Goal: Task Accomplishment & Management: Complete application form

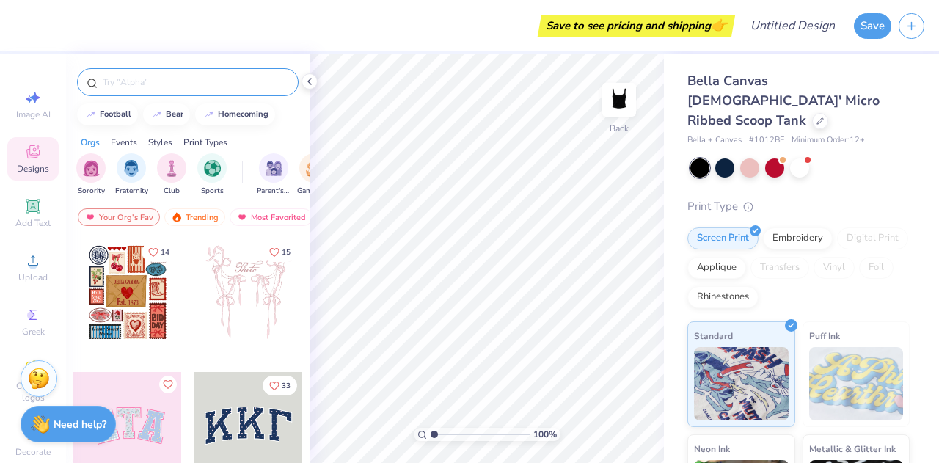
click at [128, 91] on div at bounding box center [188, 82] width 222 height 28
click at [120, 78] on input "text" at bounding box center [195, 82] width 188 height 15
type input "b"
type input "strawberry"
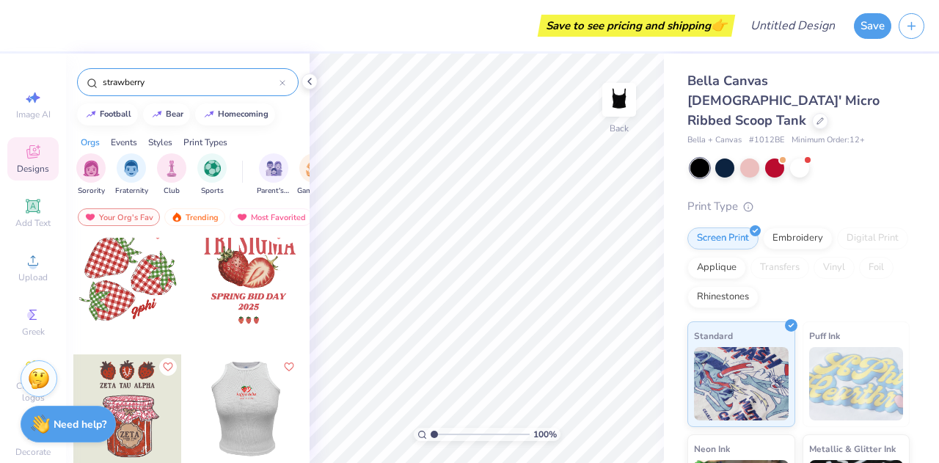
scroll to position [18, 0]
click at [132, 285] on div at bounding box center [127, 275] width 109 height 109
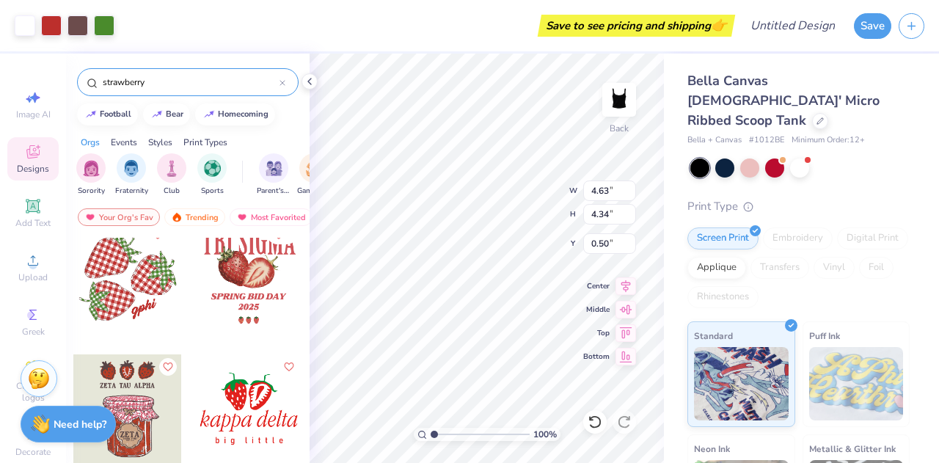
type input "4.63"
type input "4.34"
type input "2.00"
type input "5.94"
type input "5.56"
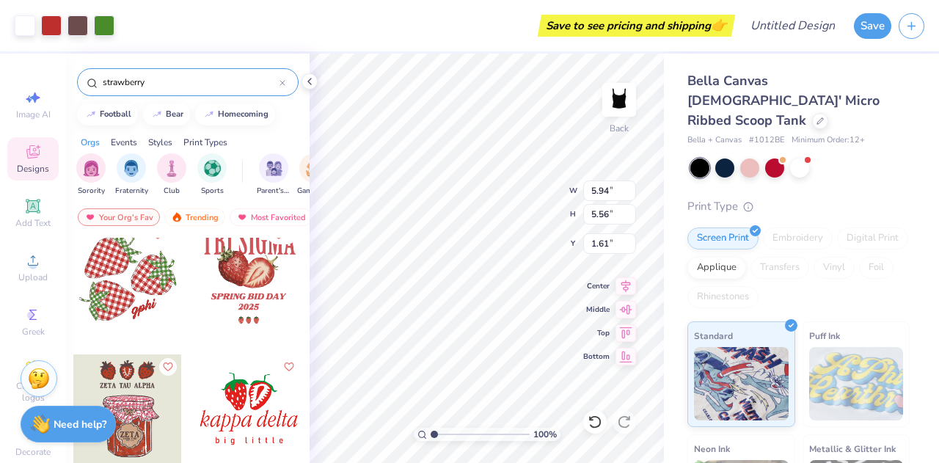
type input "1.61"
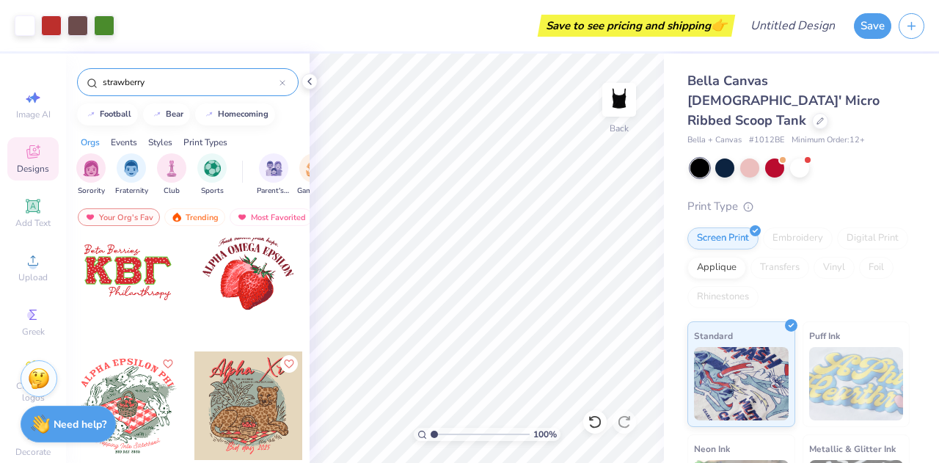
scroll to position [690, 0]
drag, startPoint x: 226, startPoint y: 327, endPoint x: 212, endPoint y: 326, distance: 14.0
click at [212, 326] on div at bounding box center [249, 282] width 110 height 133
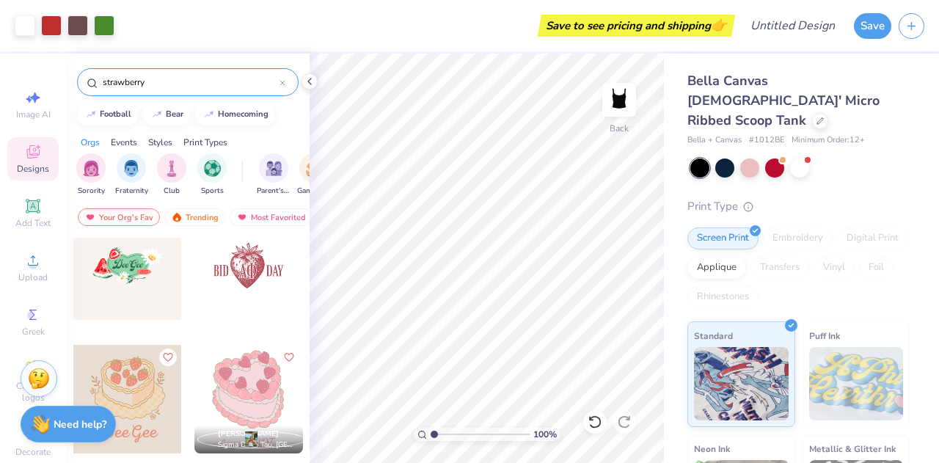
scroll to position [428, 0]
click at [795, 227] on div "Embroidery" at bounding box center [798, 238] width 70 height 22
click at [773, 227] on div "Embroidery" at bounding box center [798, 238] width 70 height 22
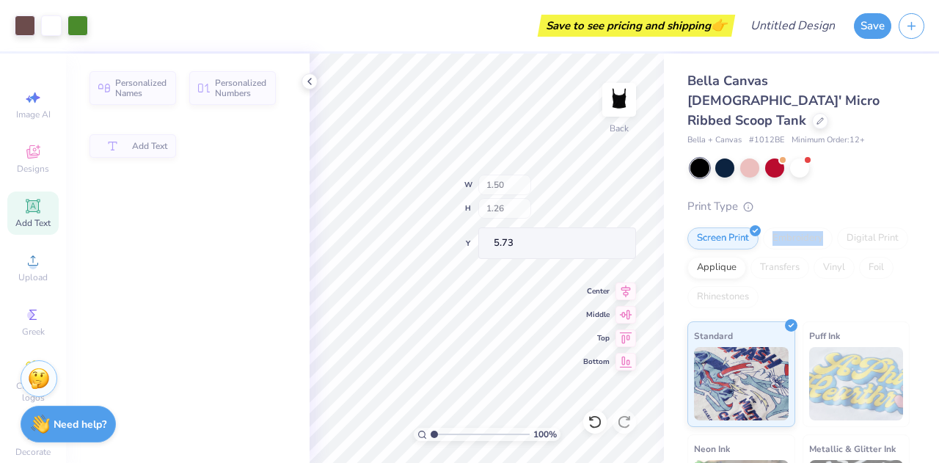
scroll to position [169, 0]
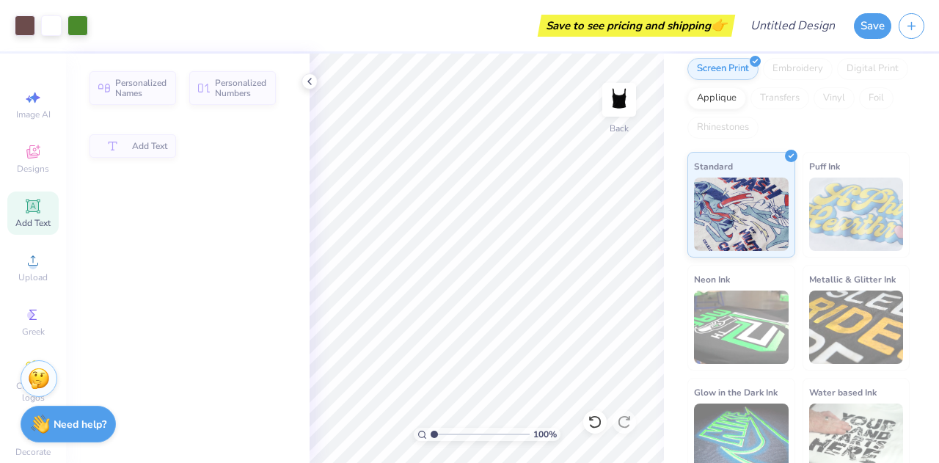
click at [32, 213] on icon at bounding box center [33, 206] width 14 height 14
click at [26, 146] on icon at bounding box center [32, 151] width 13 height 13
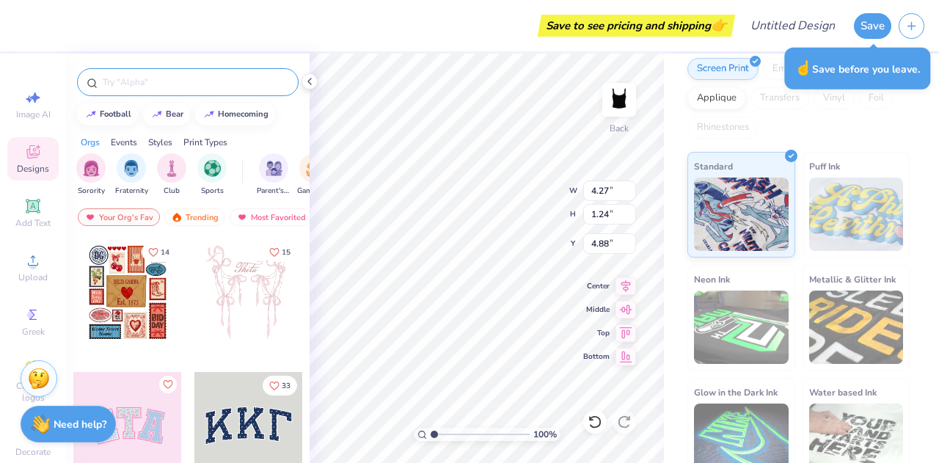
click at [151, 89] on div at bounding box center [188, 82] width 222 height 28
click at [115, 81] on input "text" at bounding box center [195, 82] width 188 height 15
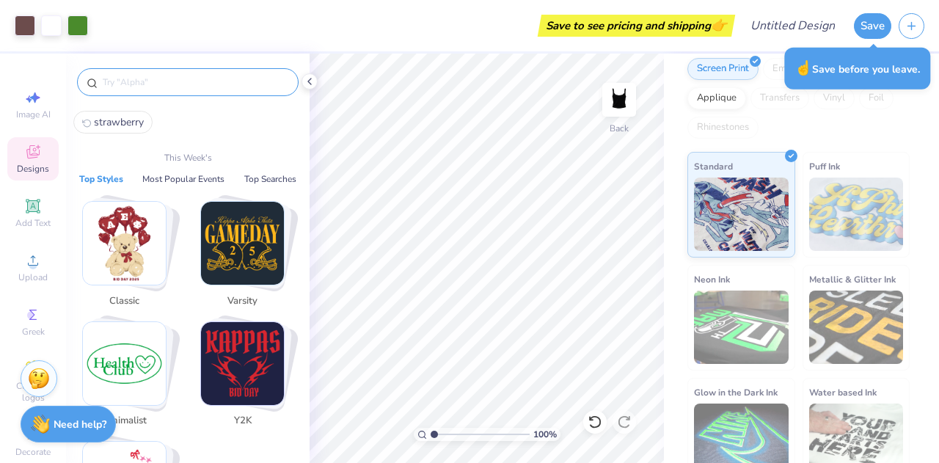
click at [115, 81] on input "text" at bounding box center [195, 82] width 188 height 15
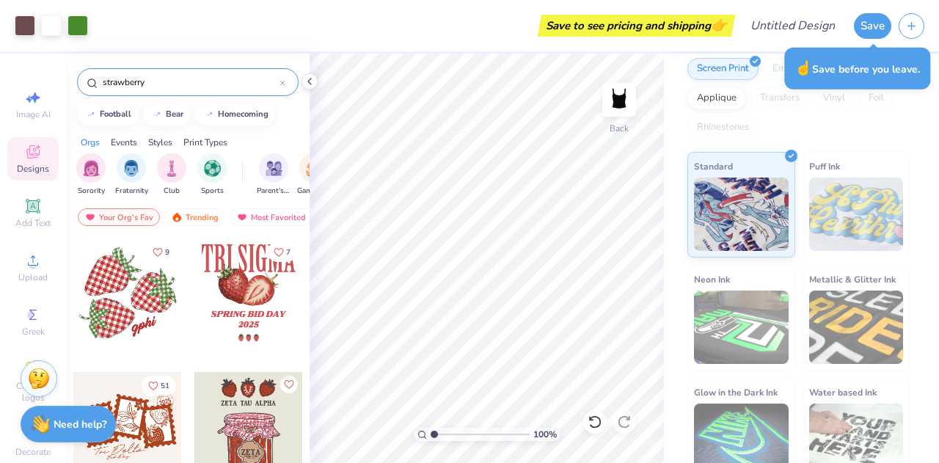
type input "strawberry"
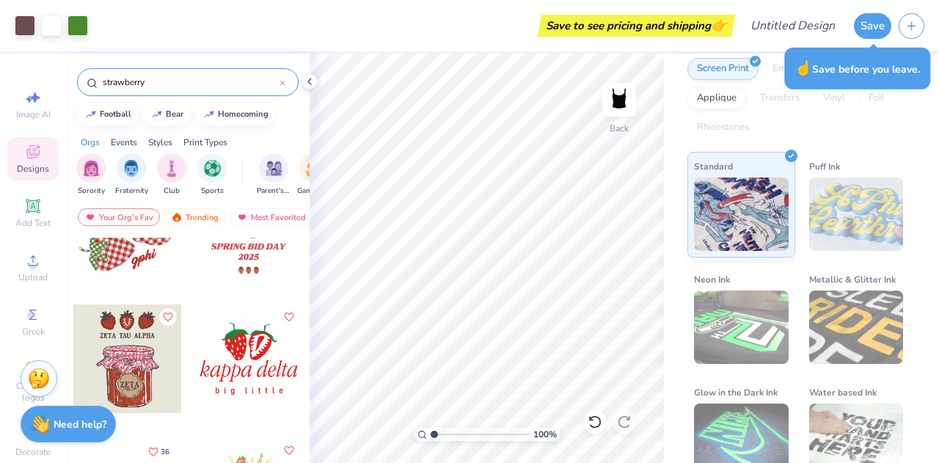
scroll to position [69, 0]
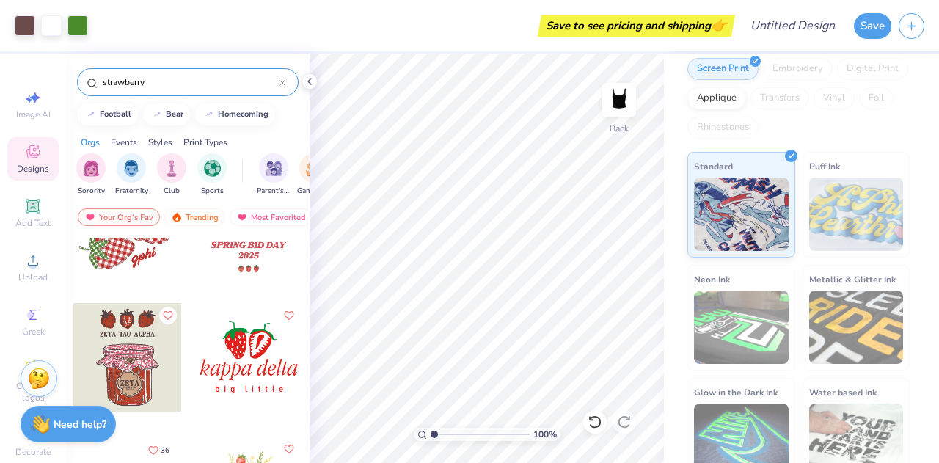
click at [245, 381] on div at bounding box center [248, 357] width 109 height 109
type input "6.37"
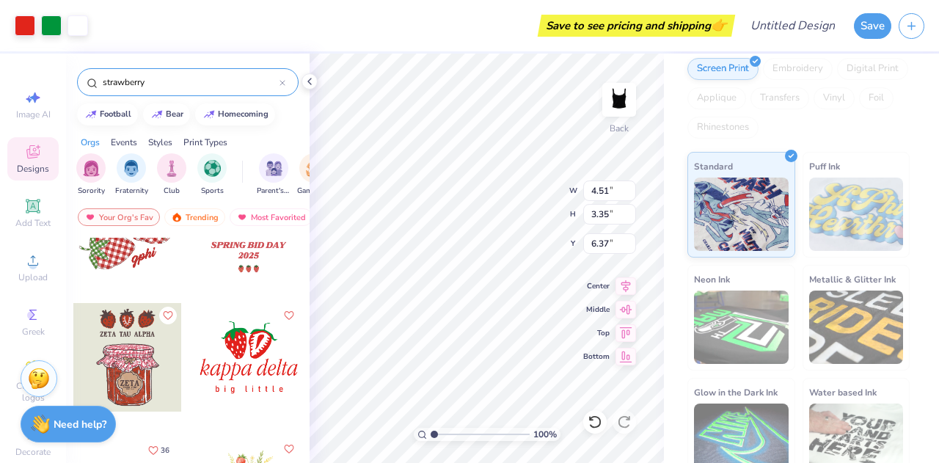
type input "1.48"
type input "1.96"
type input "3.09"
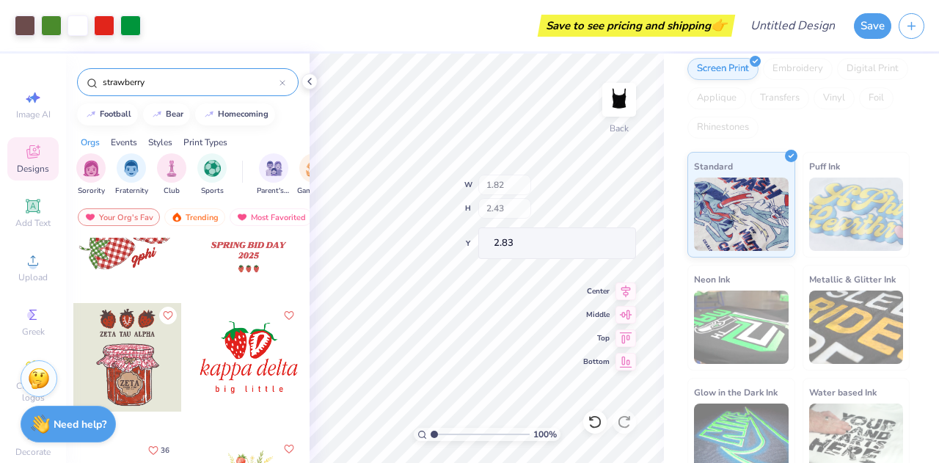
scroll to position [157, 0]
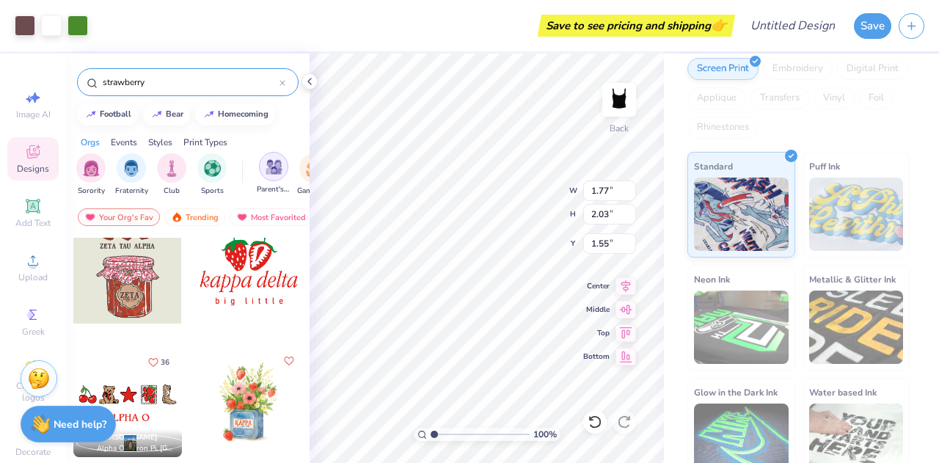
type input "1.77"
type input "2.03"
type input "1.55"
type input "5.00"
type input "4.01"
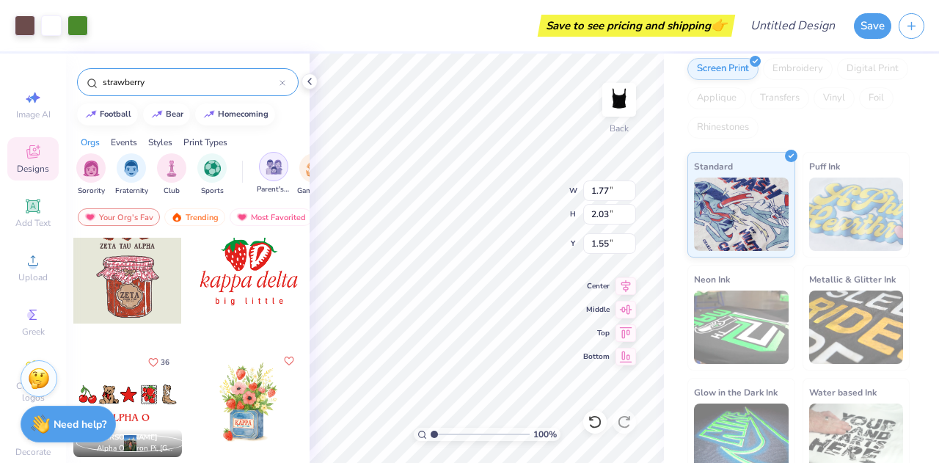
type input "1.53"
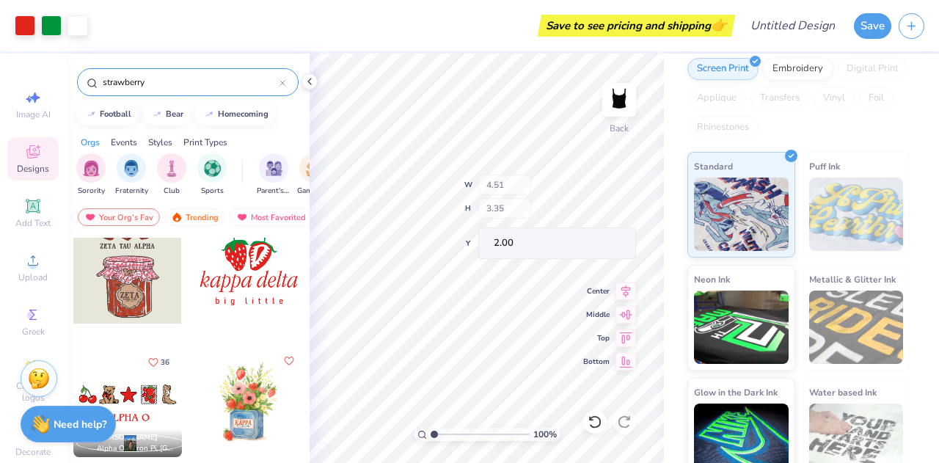
type input "2.00"
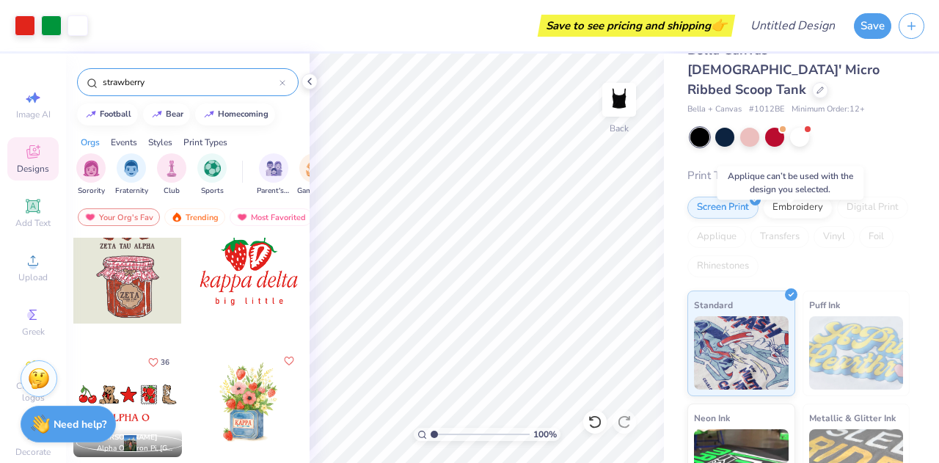
scroll to position [27, 0]
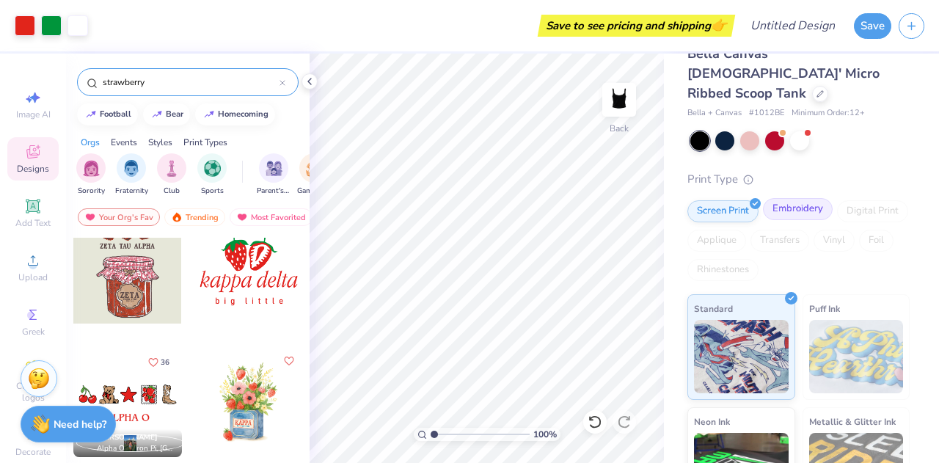
click at [794, 198] on div "Embroidery" at bounding box center [798, 209] width 70 height 22
click at [791, 198] on div "Embroidery" at bounding box center [798, 209] width 70 height 22
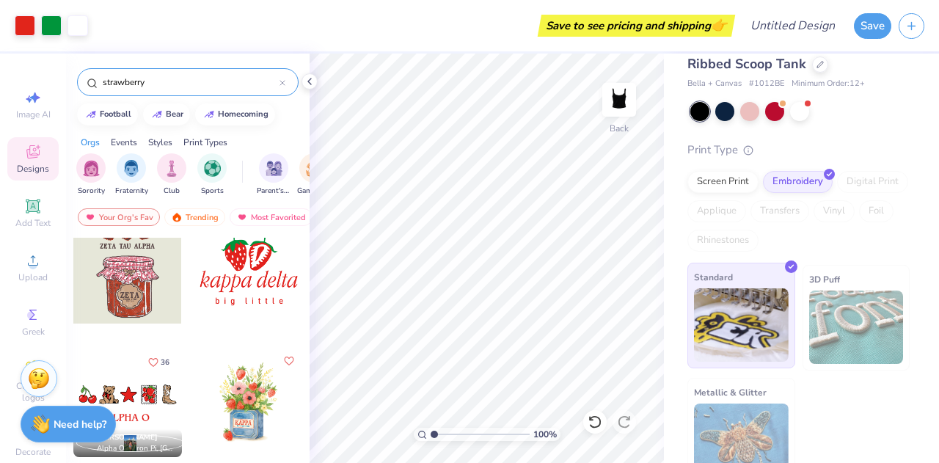
scroll to position [39, 0]
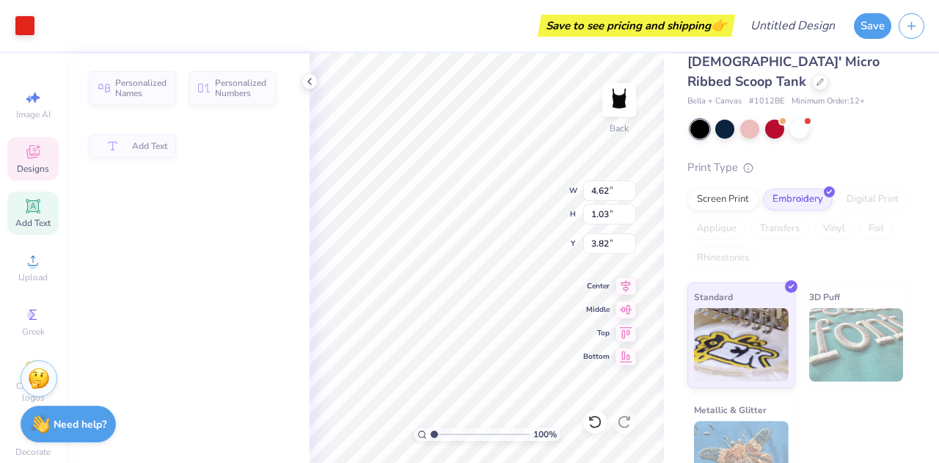
type input "1.03"
type input "3.82"
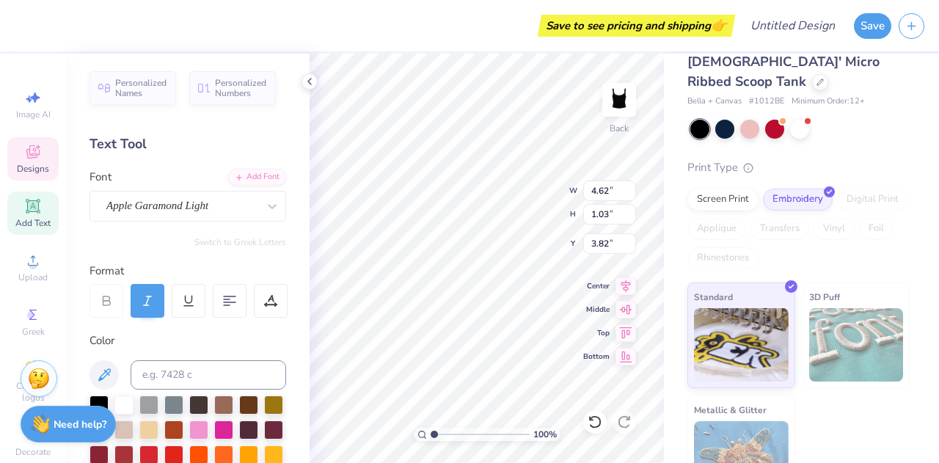
scroll to position [12, 4]
type textarea "k"
type textarea "gamma phi"
type input "3.19"
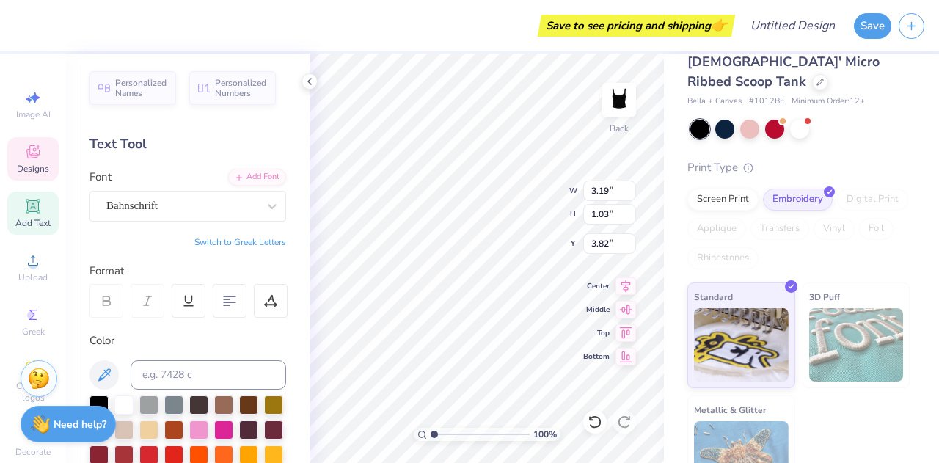
type input "0.37"
type input "5.11"
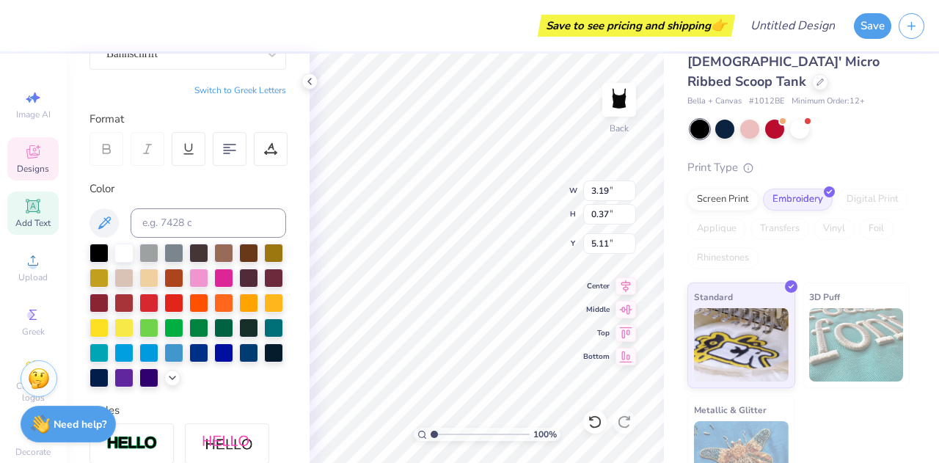
scroll to position [12, 1]
type textarea "b"
click at [31, 169] on span "Designs" at bounding box center [33, 169] width 32 height 12
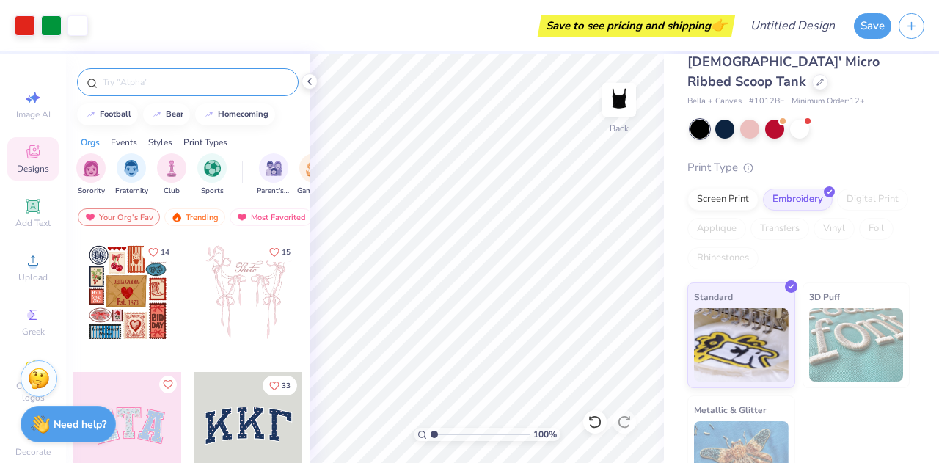
click at [111, 81] on input "text" at bounding box center [195, 82] width 188 height 15
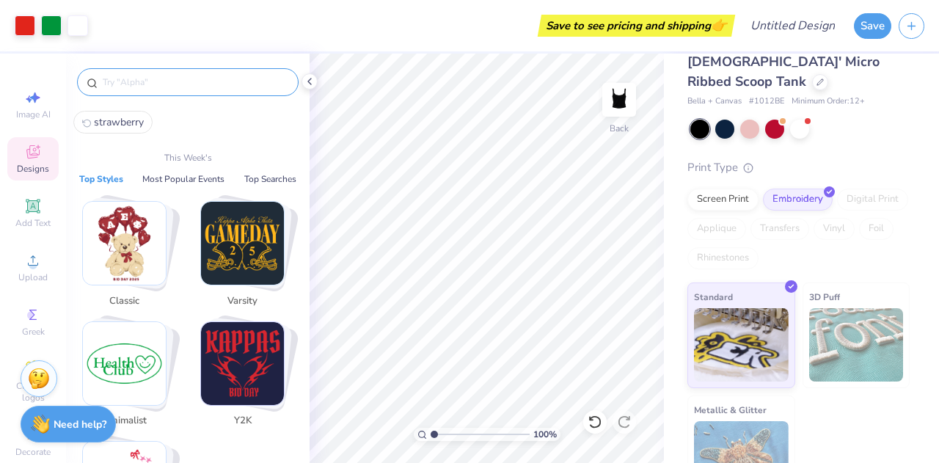
click at [111, 117] on span "strawberry" at bounding box center [119, 122] width 50 height 14
type input "strawberry"
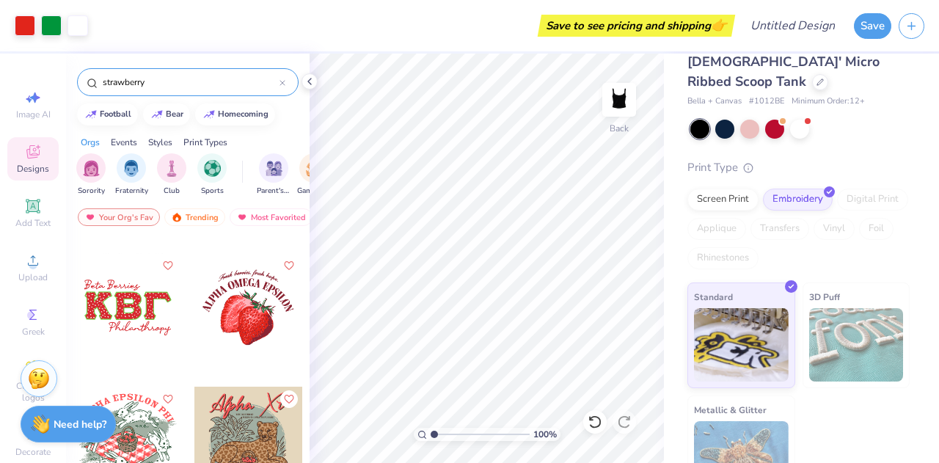
scroll to position [657, 0]
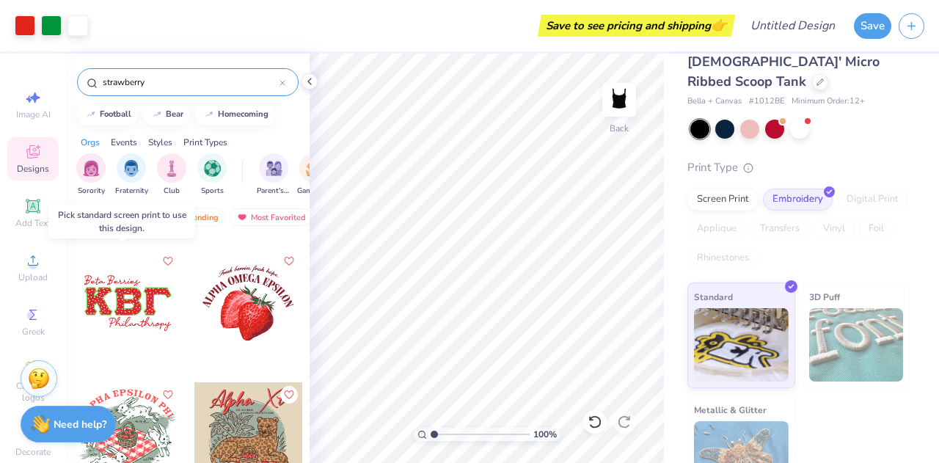
click at [119, 312] on div at bounding box center [127, 303] width 109 height 109
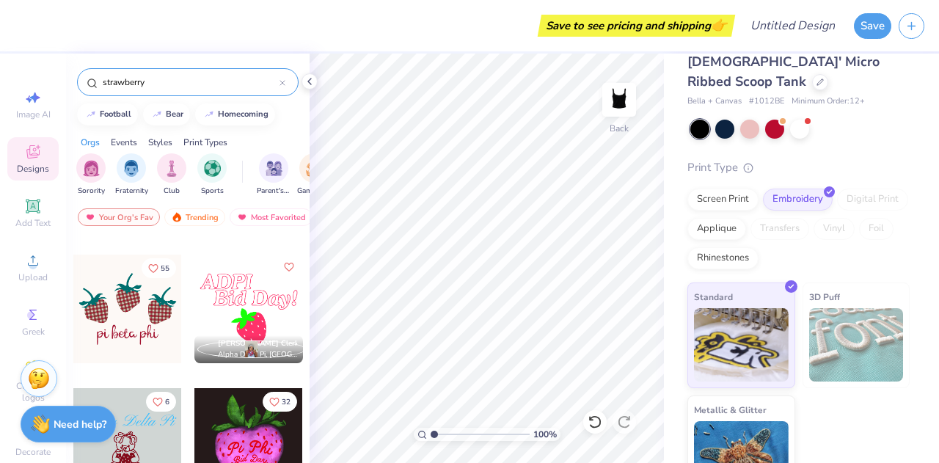
scroll to position [2121, 0]
click at [120, 332] on div at bounding box center [127, 308] width 109 height 109
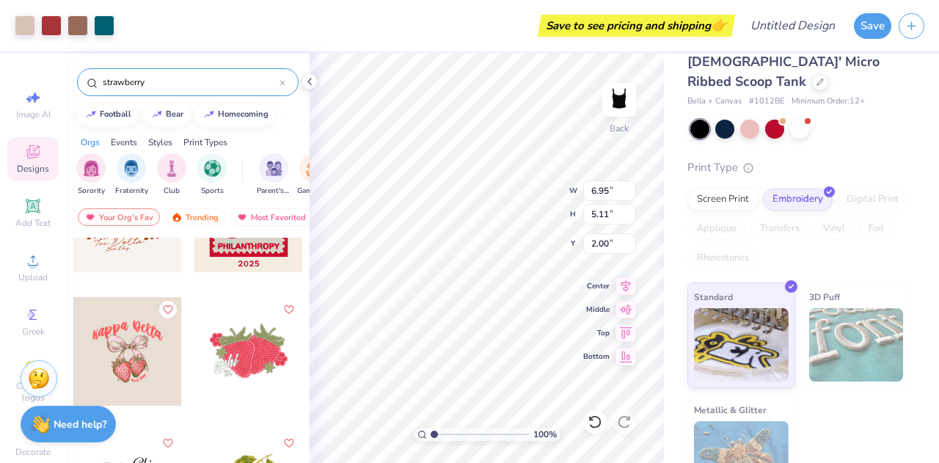
scroll to position [3147, 0]
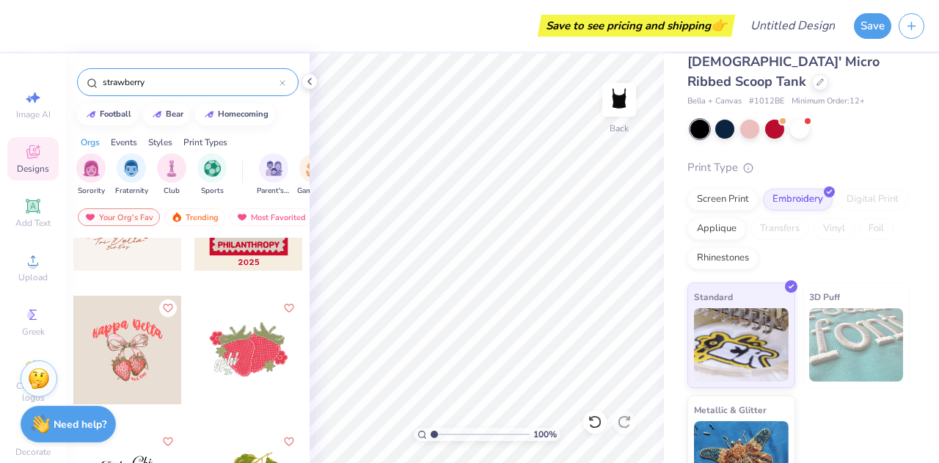
click at [245, 355] on div at bounding box center [248, 350] width 109 height 109
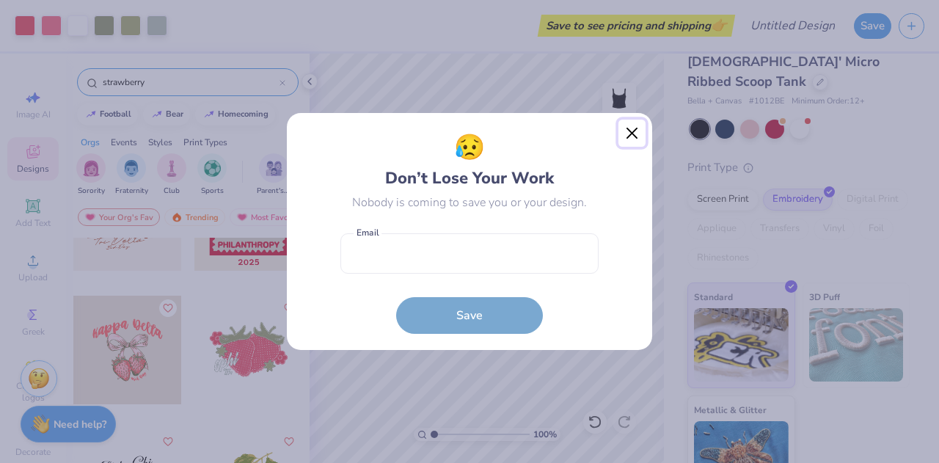
click at [641, 127] on button "Close" at bounding box center [632, 134] width 28 height 28
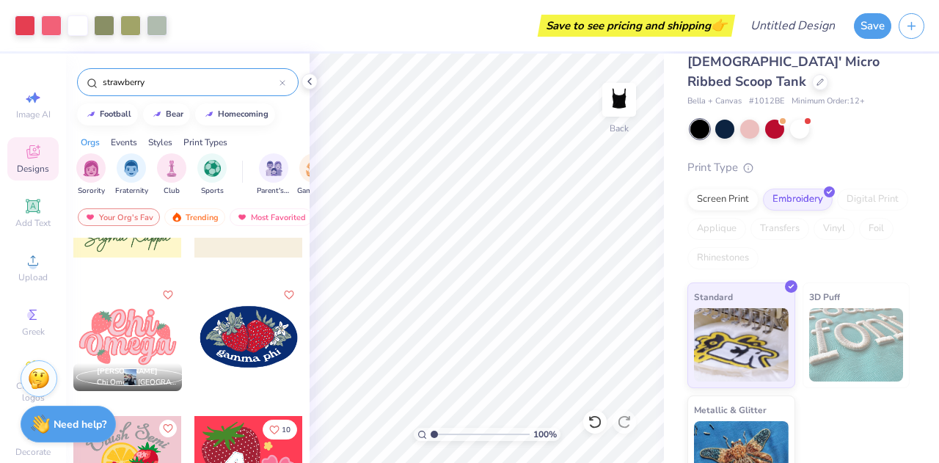
scroll to position [4014, 0]
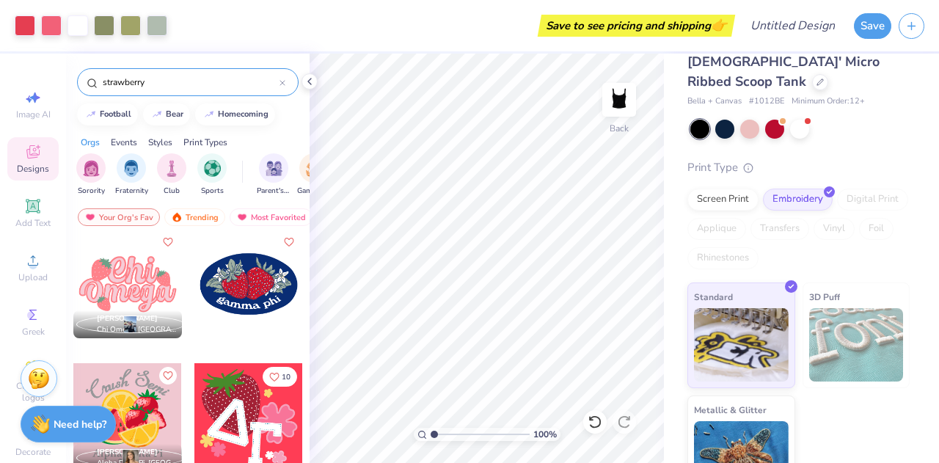
click at [246, 292] on div at bounding box center [248, 284] width 109 height 109
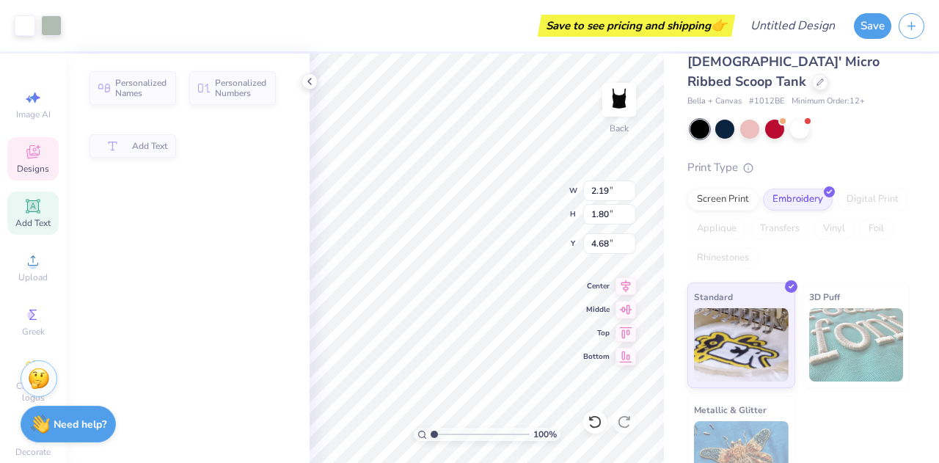
type input "2.19"
type input "1.80"
type input "4.68"
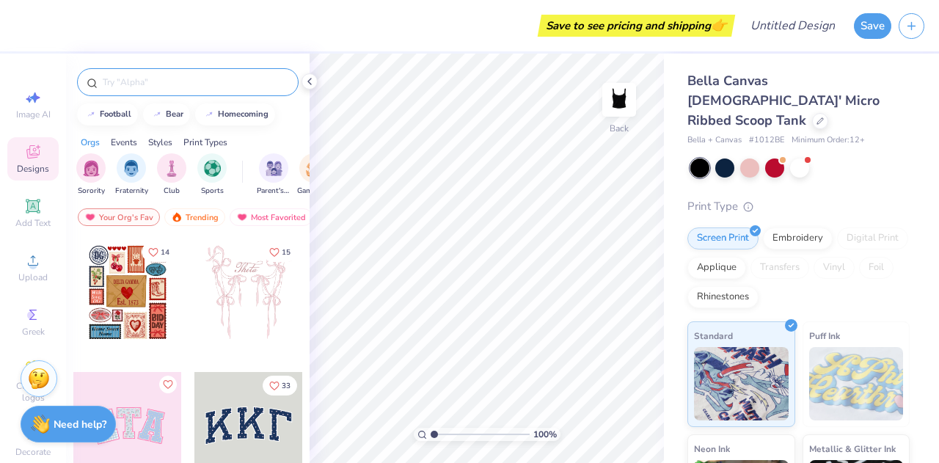
click at [133, 80] on input "text" at bounding box center [195, 82] width 188 height 15
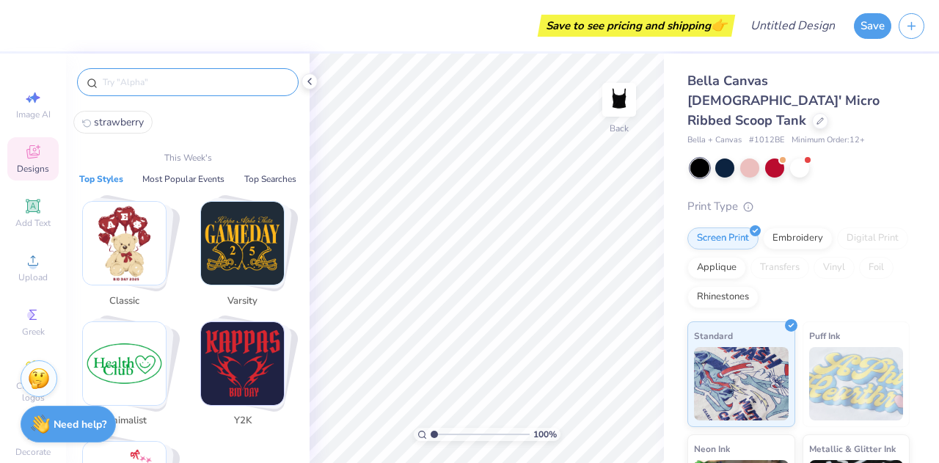
click at [126, 120] on span "strawberry" at bounding box center [119, 122] width 50 height 14
type input "strawberry"
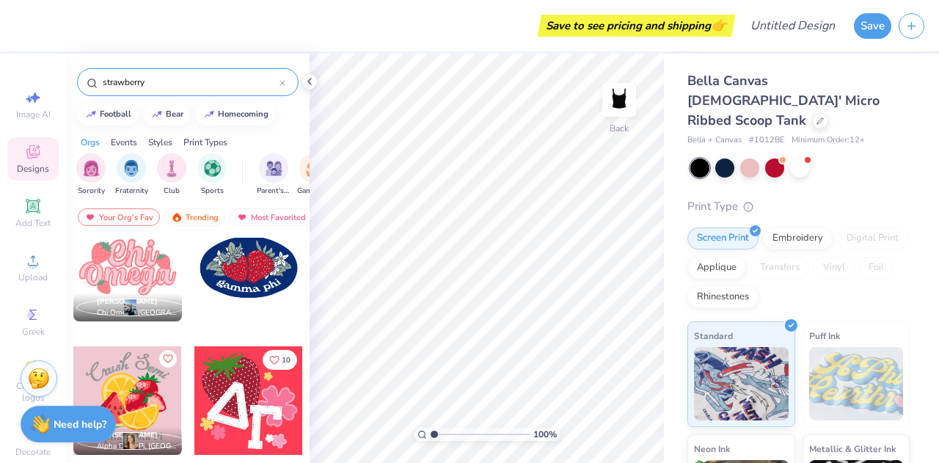
scroll to position [4031, 0]
click at [219, 284] on div at bounding box center [248, 266] width 109 height 109
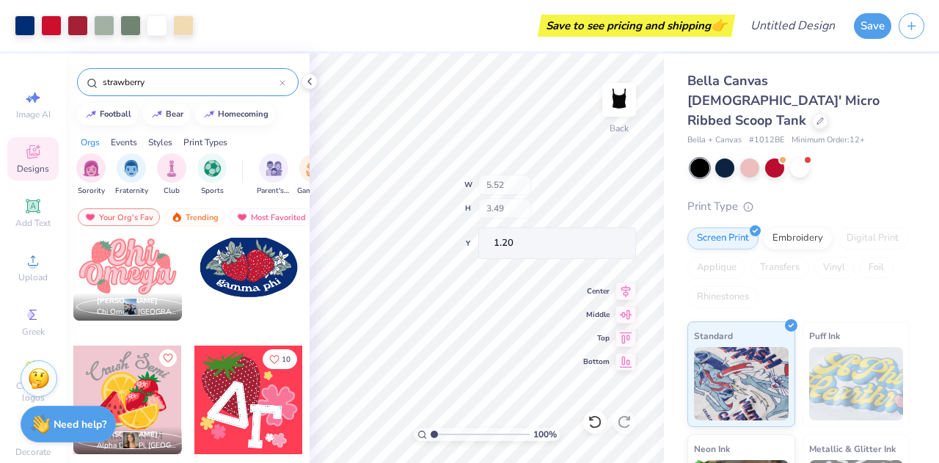
type input "5.52"
type input "3.49"
type input "1.20"
type input "2.00"
click at [799, 225] on div "Embroidery" at bounding box center [798, 236] width 70 height 22
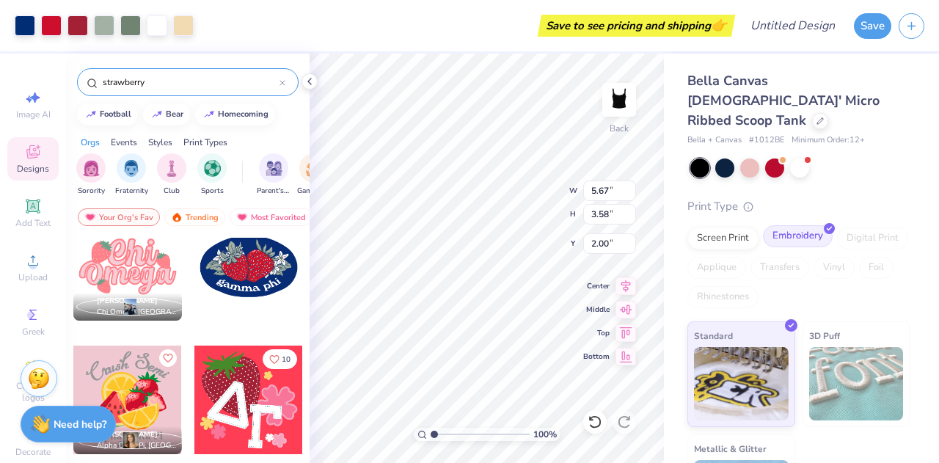
type input "5.67"
type input "3.58"
type input "2.04"
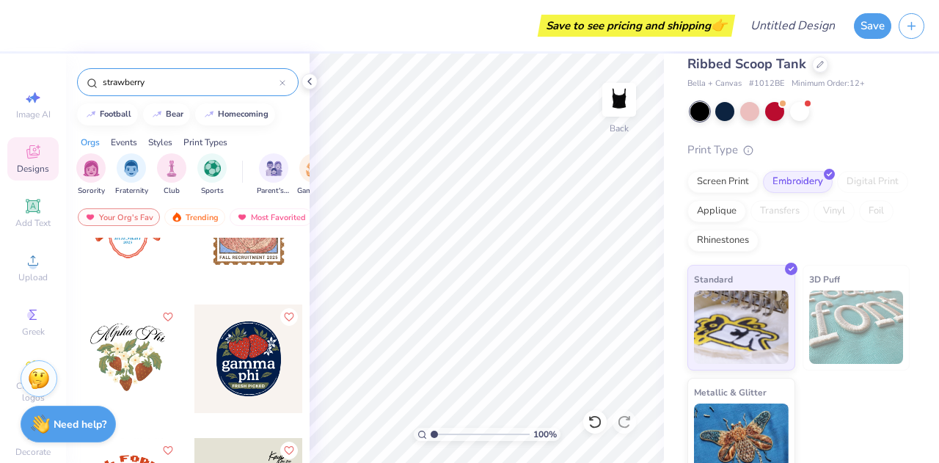
scroll to position [5821, 0]
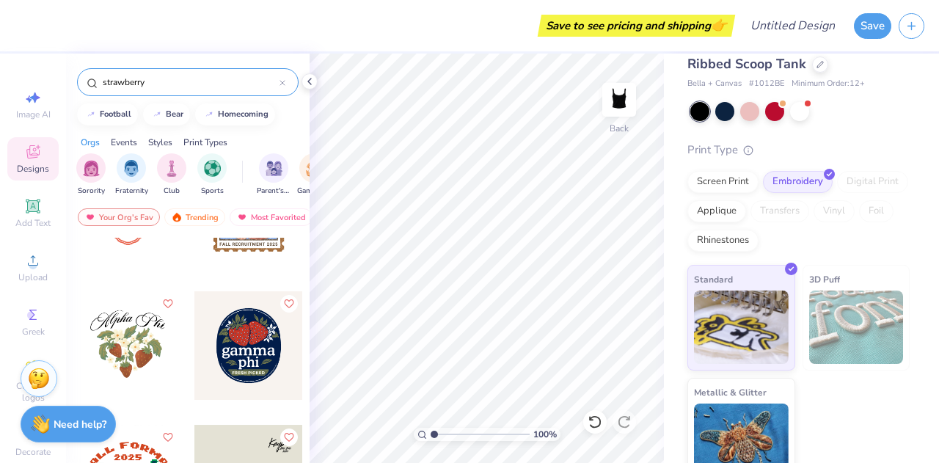
click at [233, 335] on div at bounding box center [248, 345] width 109 height 109
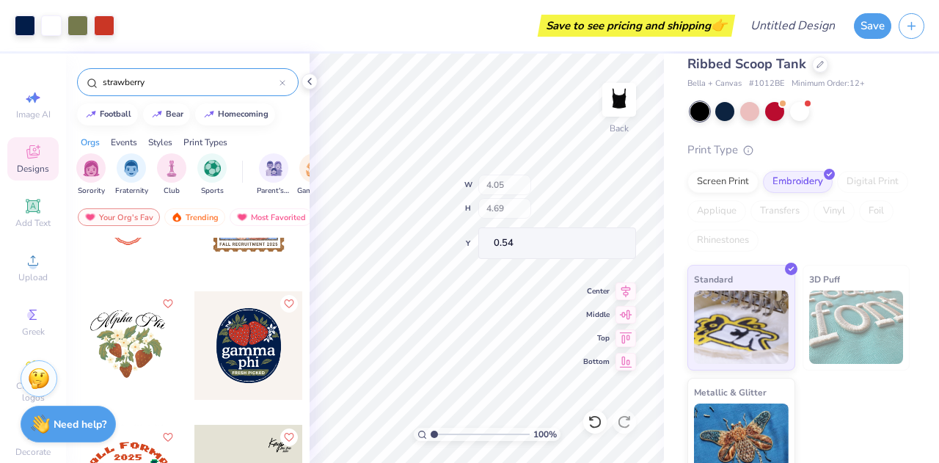
type input "4.05"
type input "4.69"
type input "0.54"
type input "2.22"
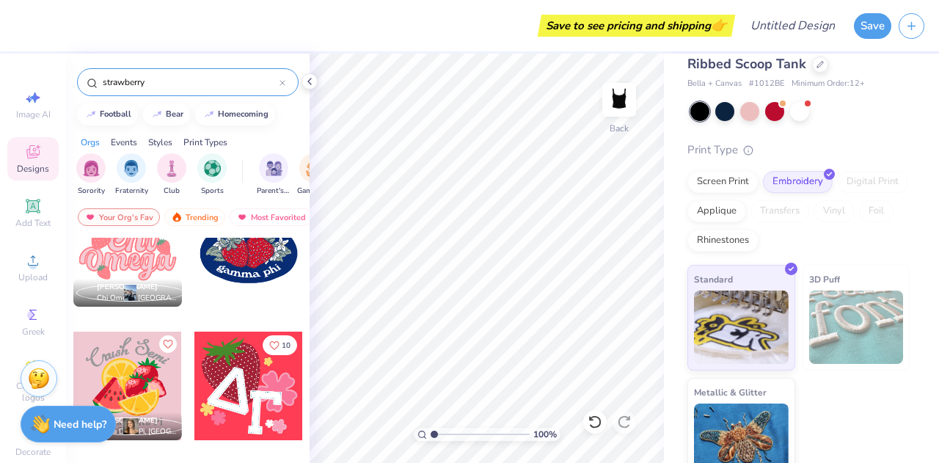
scroll to position [4044, 0]
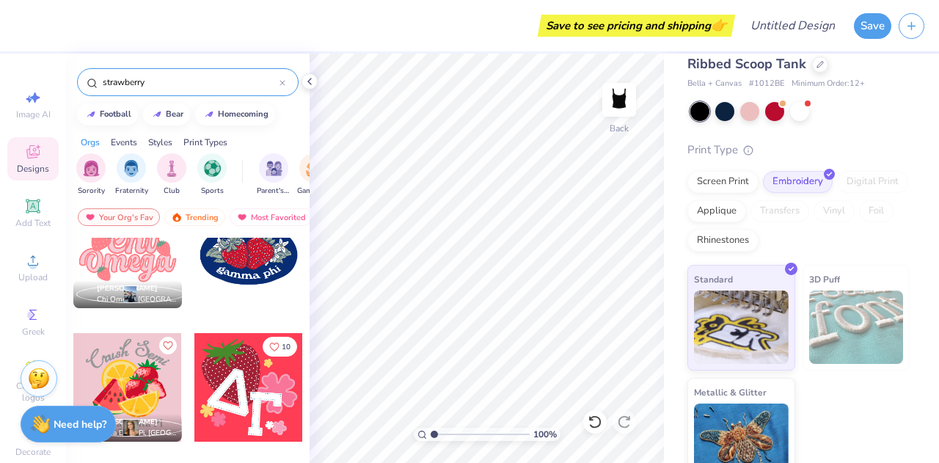
click at [227, 373] on div at bounding box center [248, 387] width 109 height 109
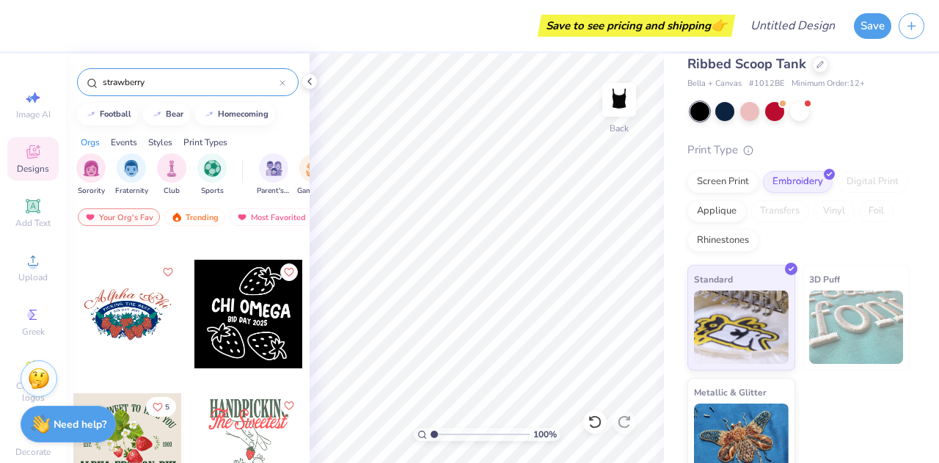
scroll to position [3421, 0]
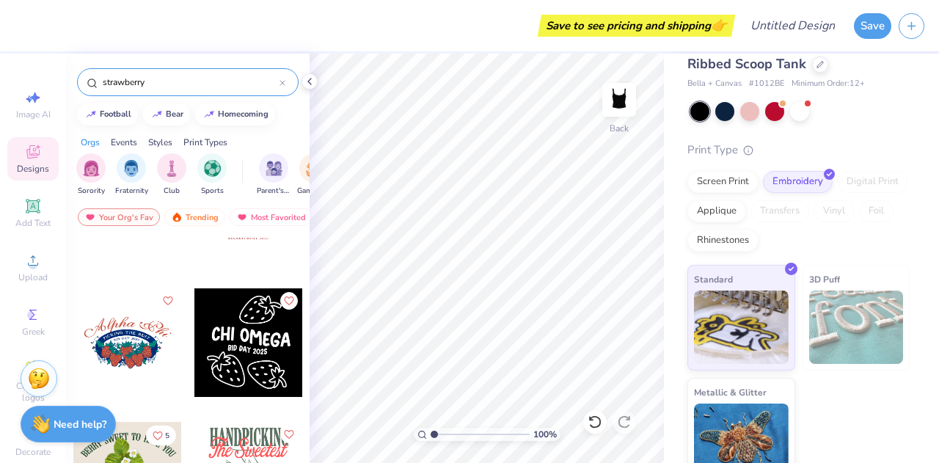
click at [236, 337] on div at bounding box center [248, 342] width 109 height 109
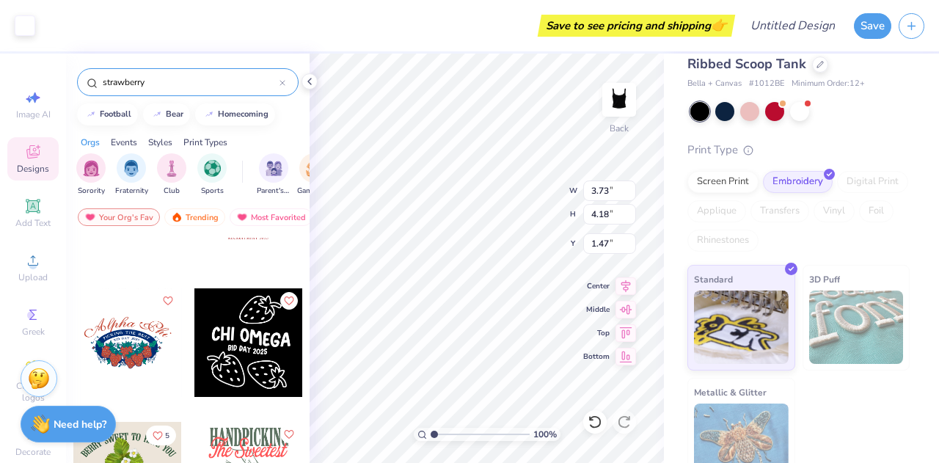
type input "3.73"
type input "4.18"
type input "2.00"
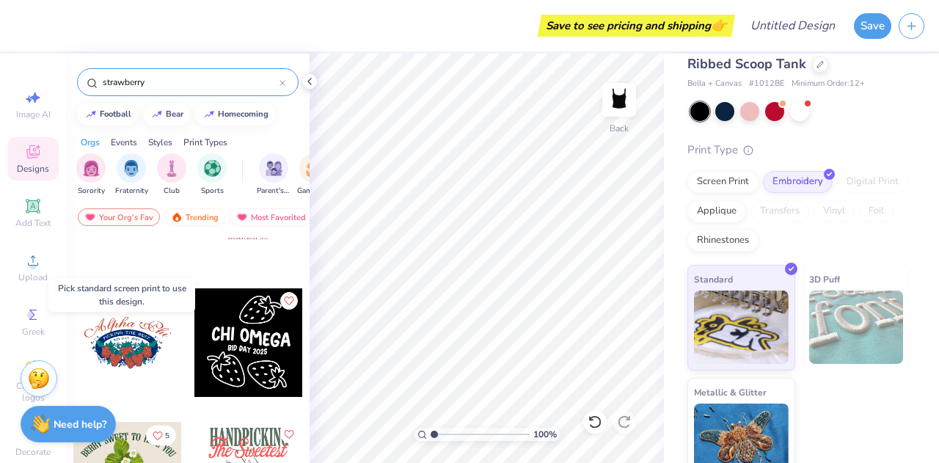
scroll to position [3387, 0]
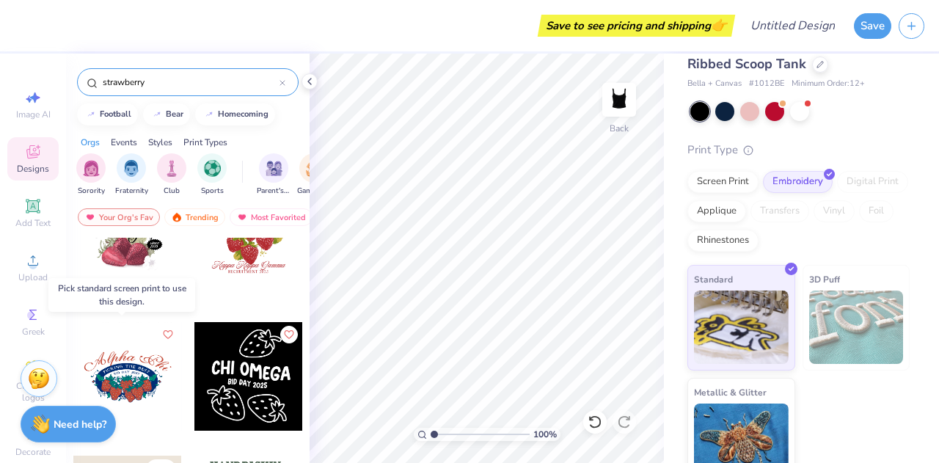
click at [125, 366] on div at bounding box center [127, 376] width 109 height 109
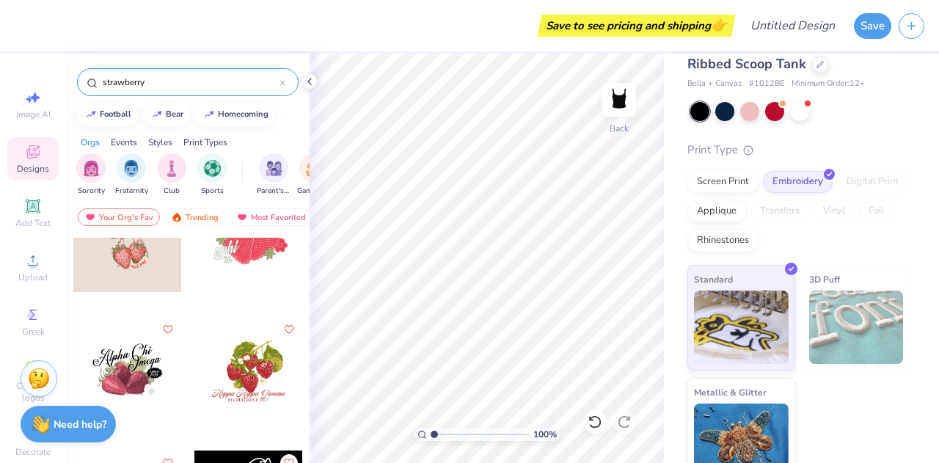
scroll to position [3222, 0]
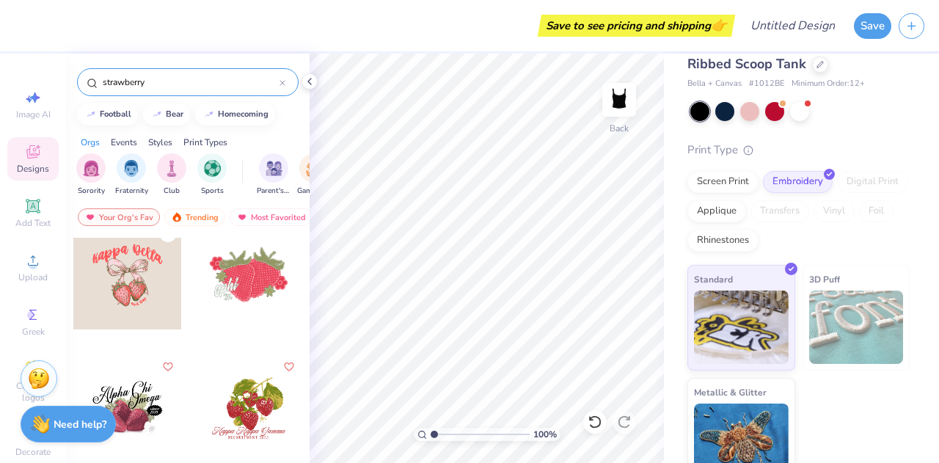
click at [257, 287] on div at bounding box center [248, 275] width 109 height 109
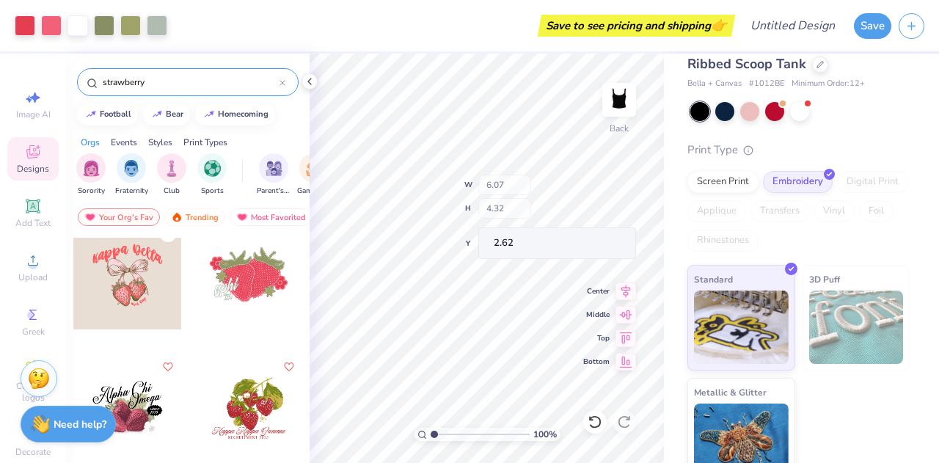
type input "6.07"
type input "4.32"
type input "2.62"
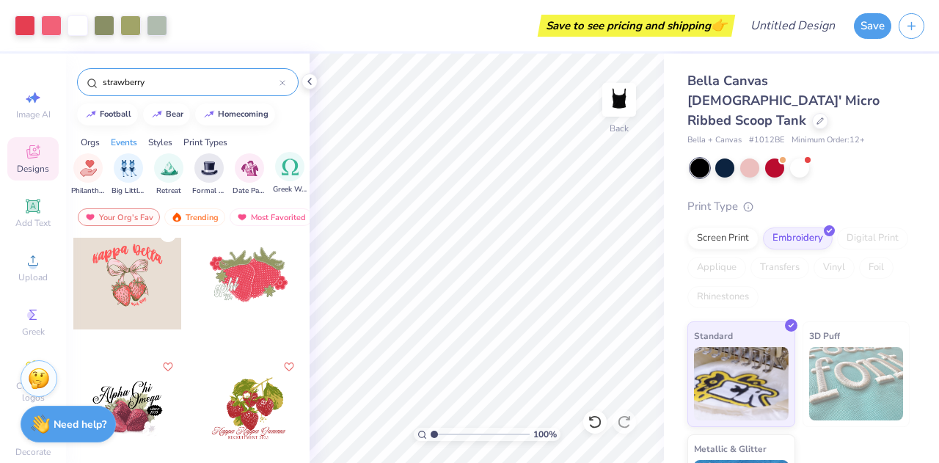
scroll to position [0, 351]
type input "1"
drag, startPoint x: 432, startPoint y: 429, endPoint x: 425, endPoint y: 442, distance: 15.1
click at [431, 441] on input "range" at bounding box center [480, 434] width 99 height 13
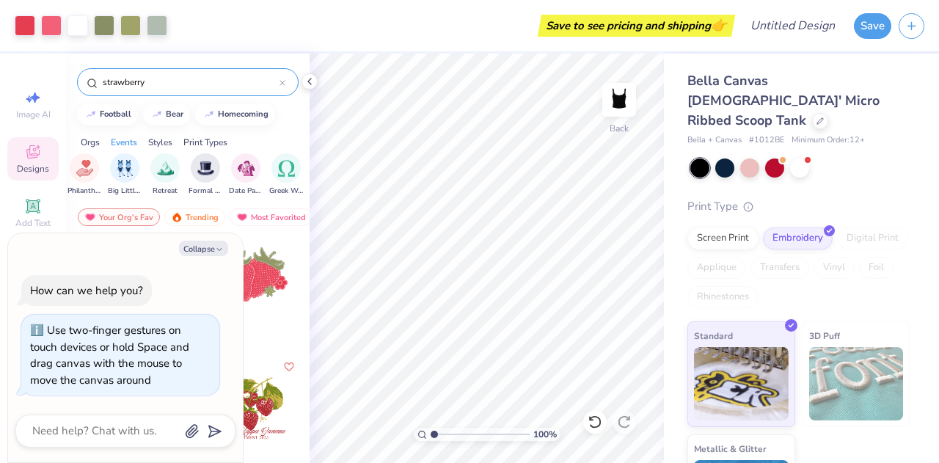
type textarea "x"
type input "1"
drag, startPoint x: 436, startPoint y: 434, endPoint x: 369, endPoint y: 421, distance: 68.6
click at [431, 428] on input "range" at bounding box center [480, 434] width 99 height 13
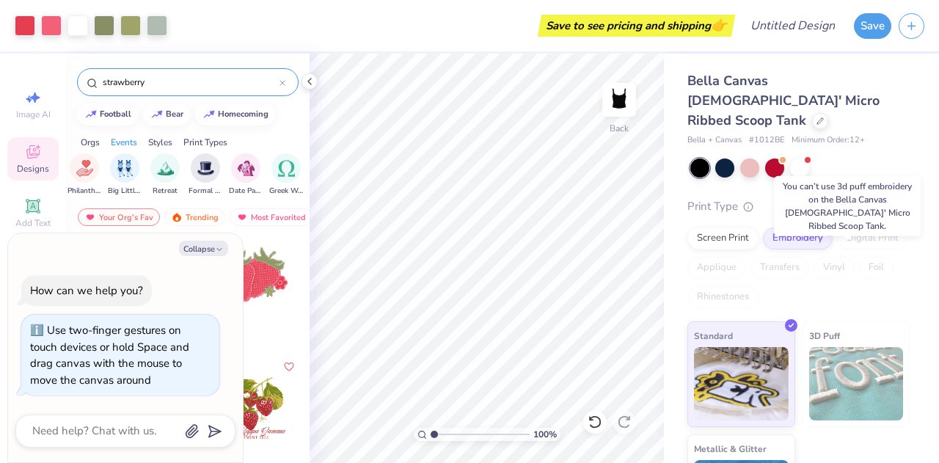
scroll to position [56, 0]
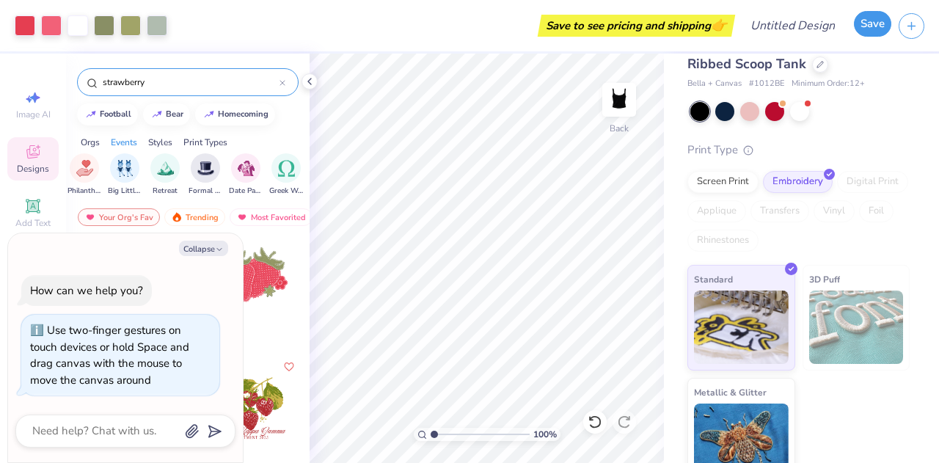
click at [870, 26] on button "Save" at bounding box center [872, 24] width 37 height 26
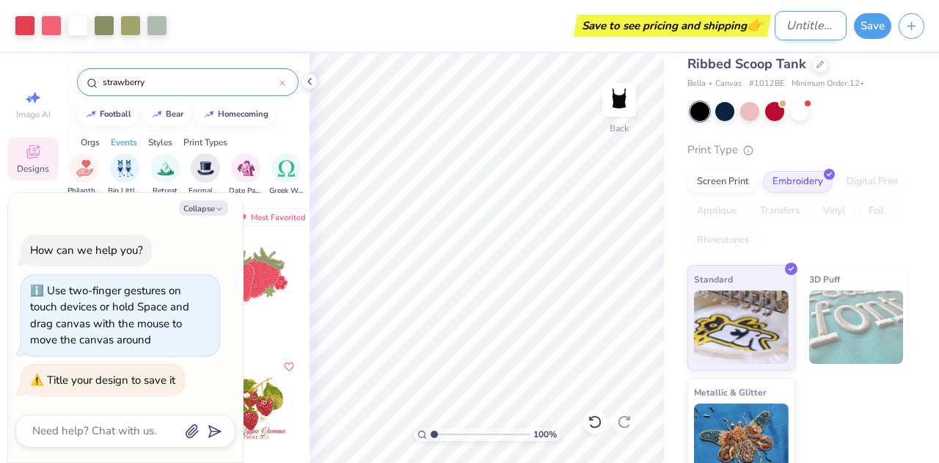
type textarea "x"
click at [824, 24] on input "Design Title" at bounding box center [811, 25] width 72 height 29
type input "B"
type textarea "x"
type input "Be"
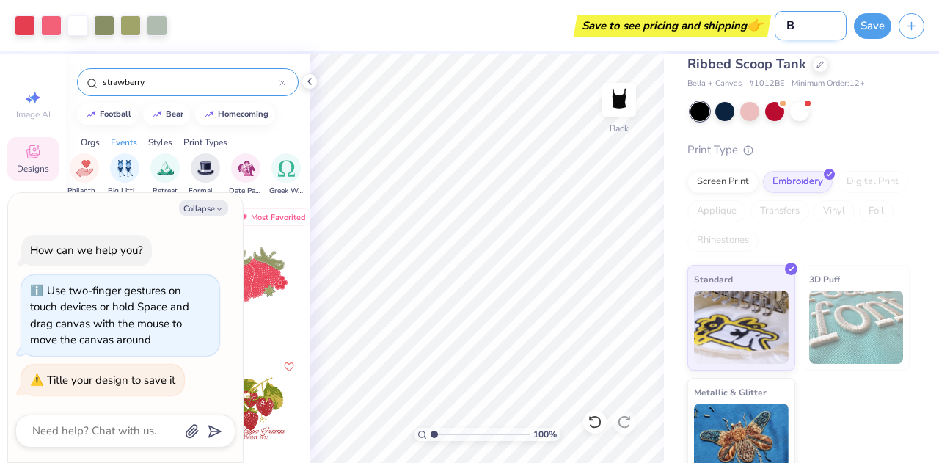
type textarea "x"
type input "Ber"
type textarea "x"
type input "Berr"
type textarea "x"
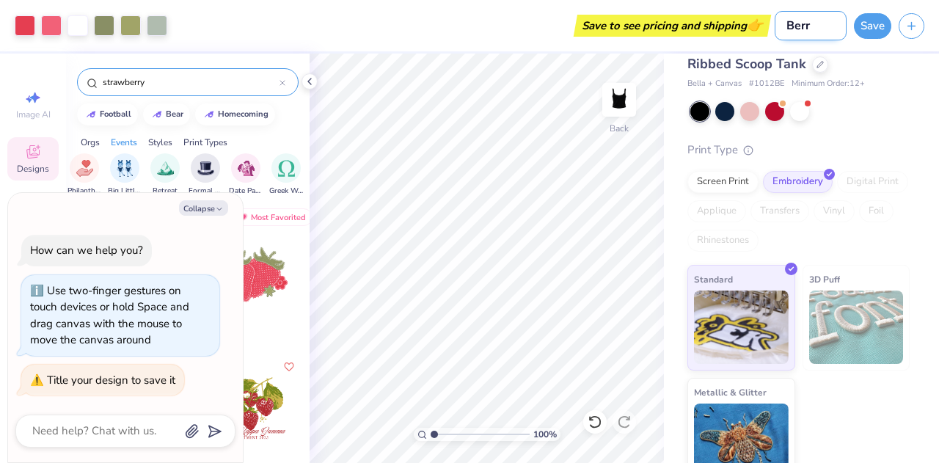
type input "[PERSON_NAME]"
type textarea "x"
type input "[PERSON_NAME]"
type textarea "x"
type input "[PERSON_NAME] B"
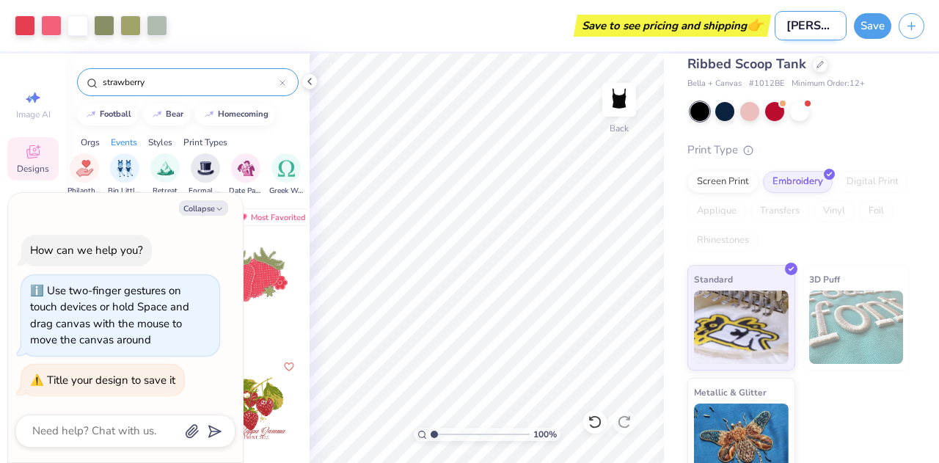
type textarea "x"
type input "[PERSON_NAME] Be"
type textarea "x"
type input "[PERSON_NAME] Bes"
type textarea "x"
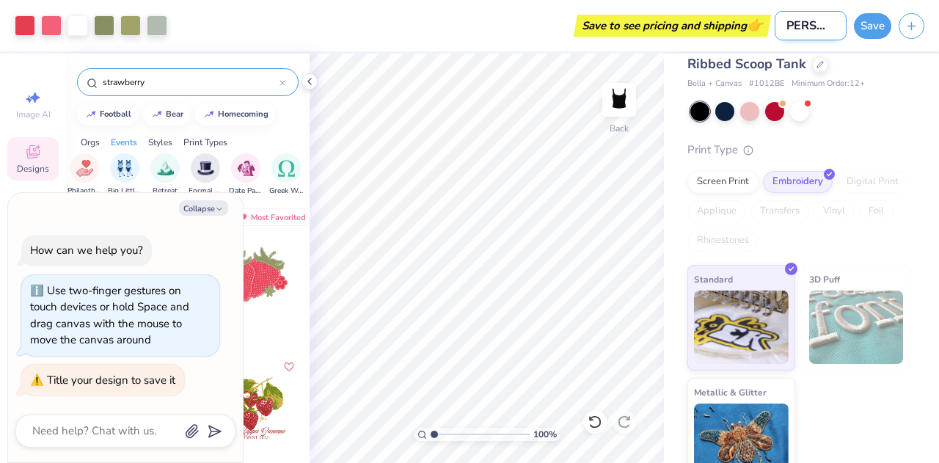
type input "[PERSON_NAME] Best"
type textarea "x"
type input "[PERSON_NAME] Best"
type textarea "x"
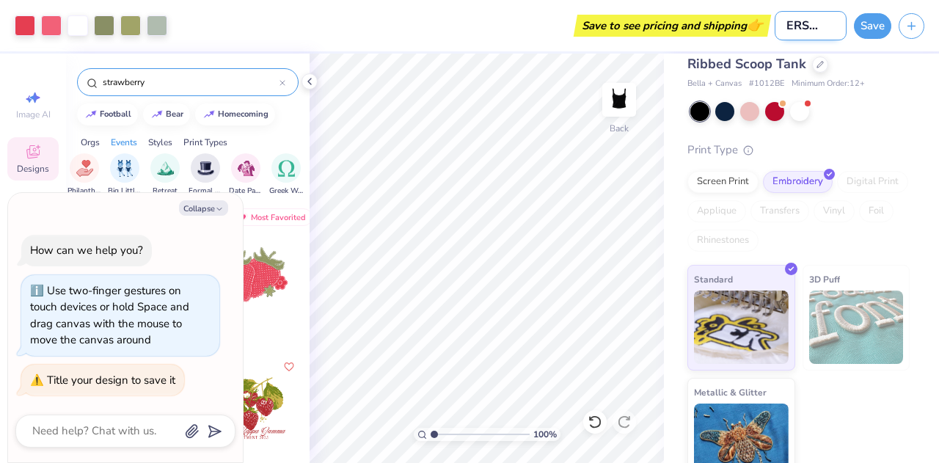
type input "[PERSON_NAME] Best b"
type textarea "x"
type input "[PERSON_NAME] Best bi"
type textarea "x"
type input "[PERSON_NAME] Best big"
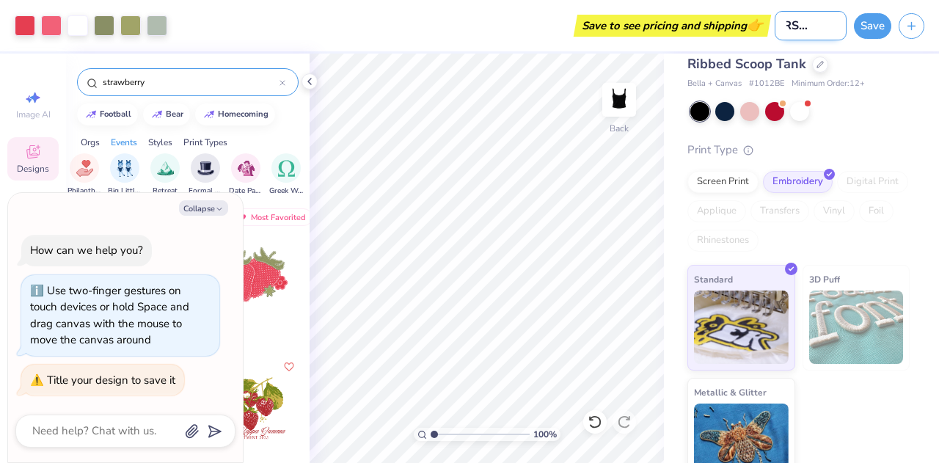
type textarea "x"
type input "[PERSON_NAME] Best big/"
type textarea "x"
type input "[PERSON_NAME] Best big/k"
type textarea "x"
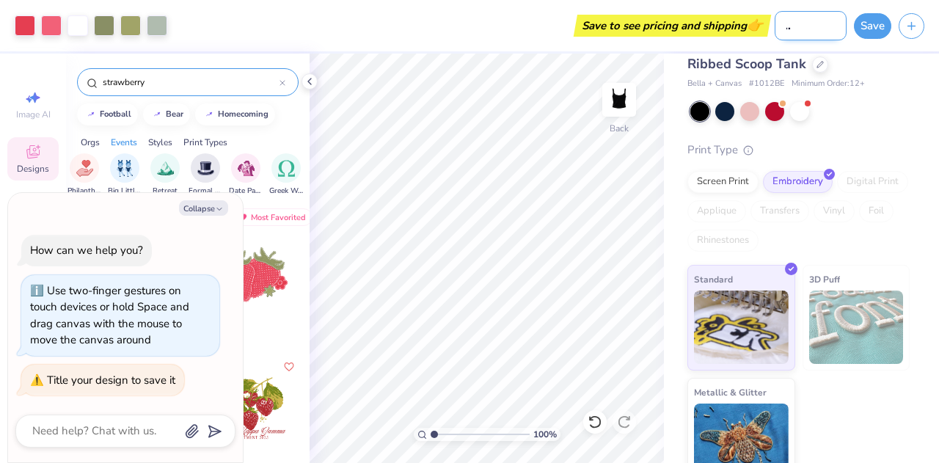
type input "[PERSON_NAME] Best big/"
type textarea "x"
type input "[PERSON_NAME] Best big/;"
type textarea "x"
type input "[PERSON_NAME] Best big/"
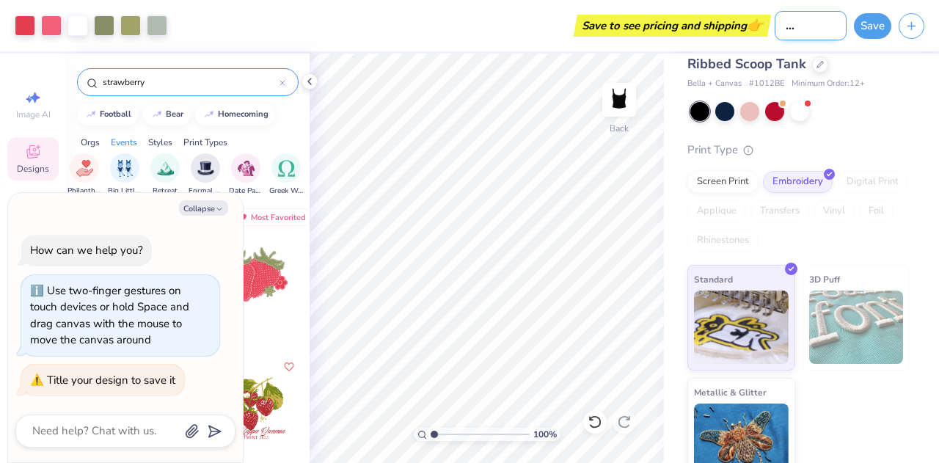
type textarea "x"
type input "[PERSON_NAME] Best big/;"
type textarea "x"
type input "[PERSON_NAME] Best big/"
type textarea "x"
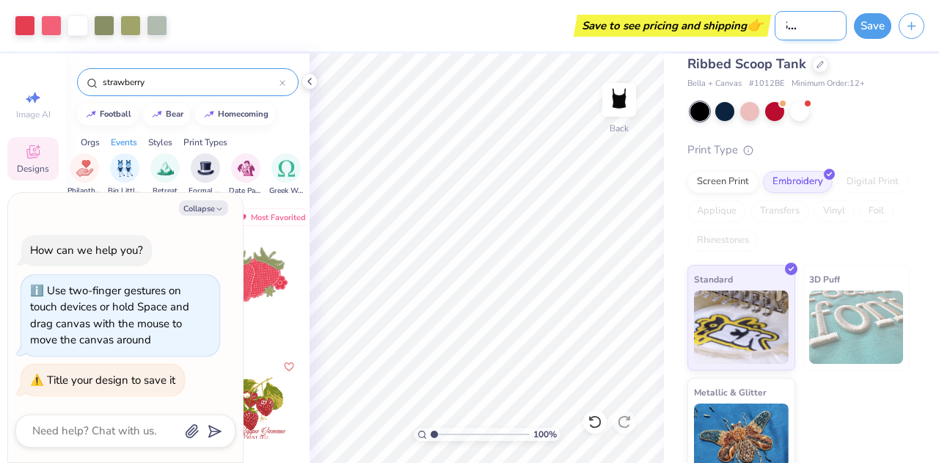
type input "[PERSON_NAME] Best big/l"
type textarea "x"
type input "[PERSON_NAME] Best big/li"
type textarea "x"
type input "[PERSON_NAME] Best big/lit"
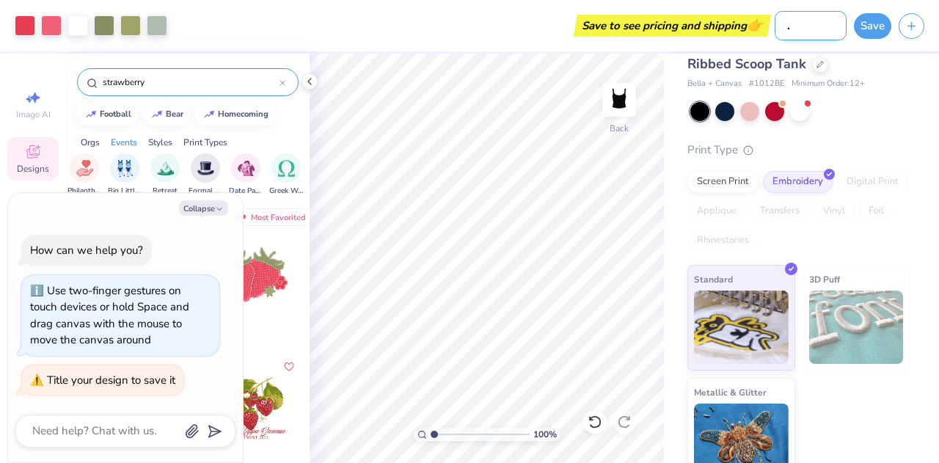
type textarea "x"
type input "[PERSON_NAME] Best big/litt"
type textarea "x"
type input "[PERSON_NAME] Best big/littl"
type textarea "x"
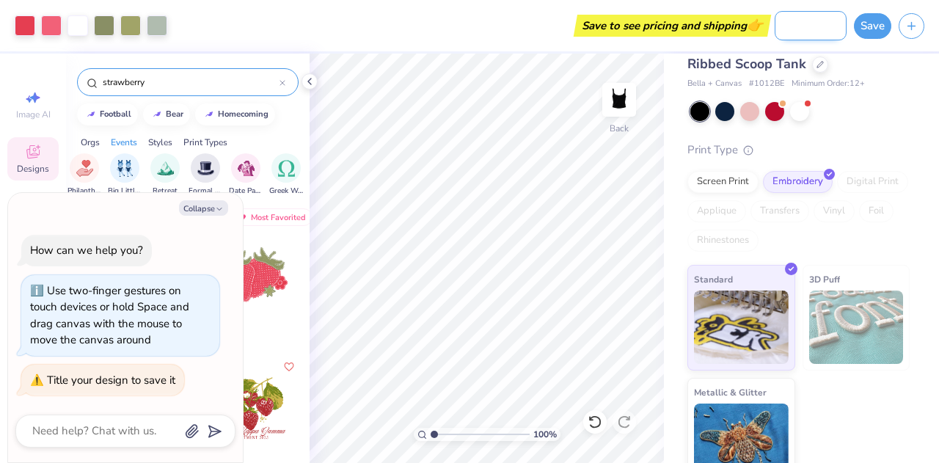
type input "[PERSON_NAME] Best big/little"
type textarea "x"
type input "[PERSON_NAME] Best big/little"
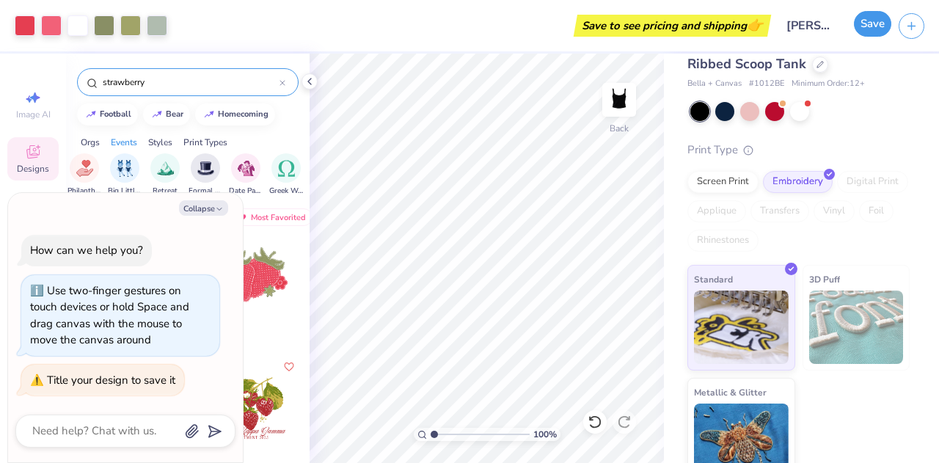
click at [880, 23] on button "Save" at bounding box center [872, 24] width 37 height 26
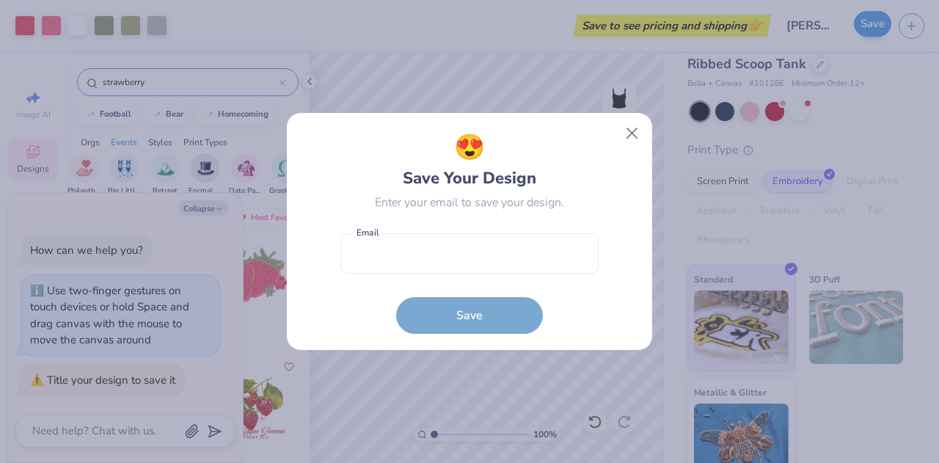
type textarea "x"
click at [496, 260] on input "email" at bounding box center [469, 253] width 258 height 40
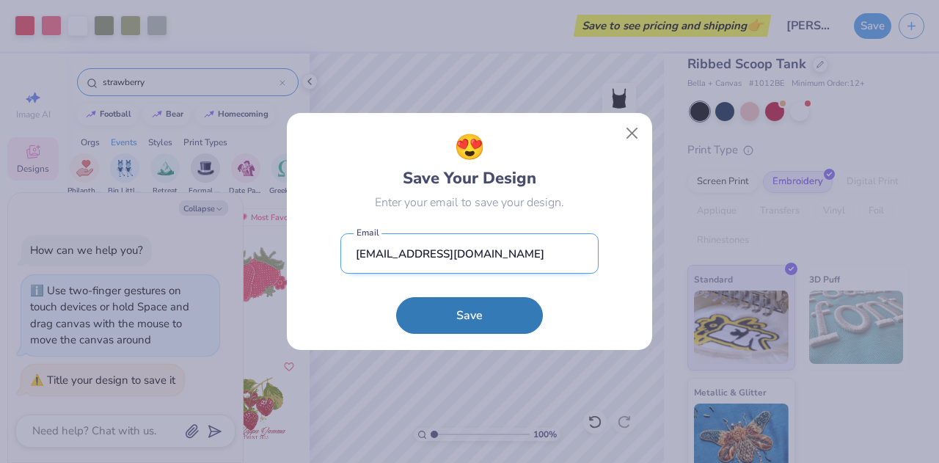
type input "[EMAIL_ADDRESS][DOMAIN_NAME]"
click at [396, 297] on button "Save" at bounding box center [469, 315] width 147 height 37
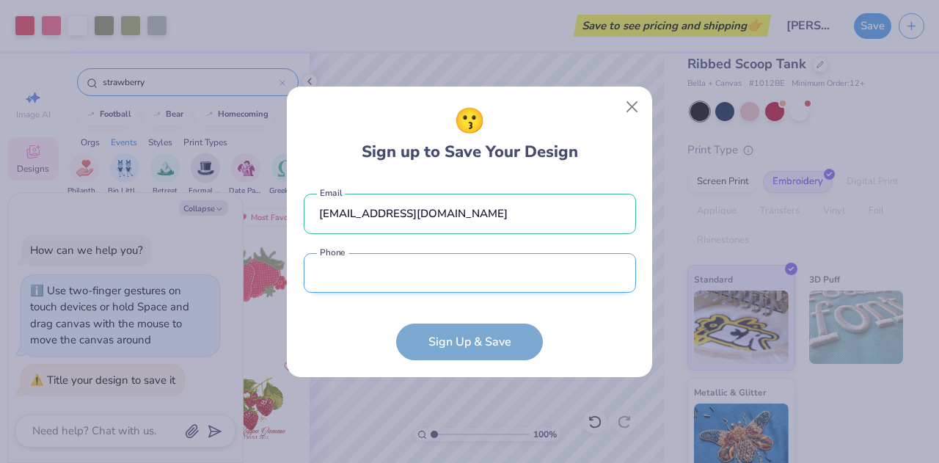
click at [409, 285] on input "tel" at bounding box center [470, 273] width 332 height 40
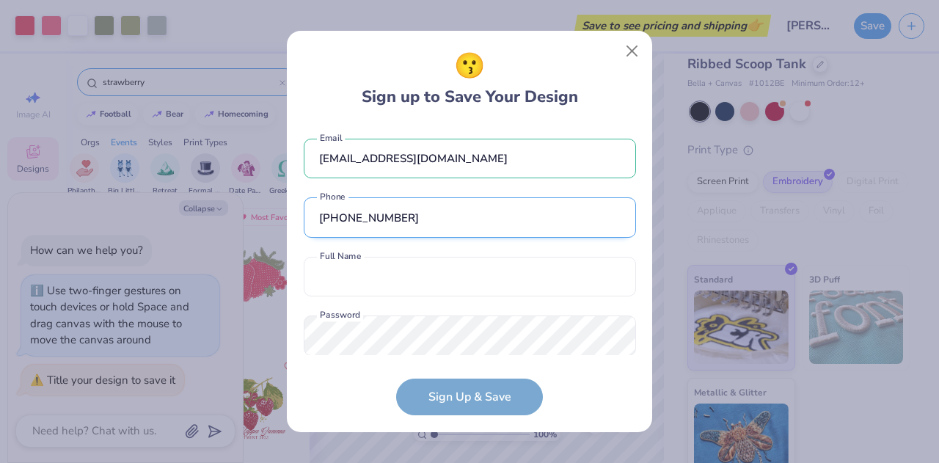
scroll to position [26, 0]
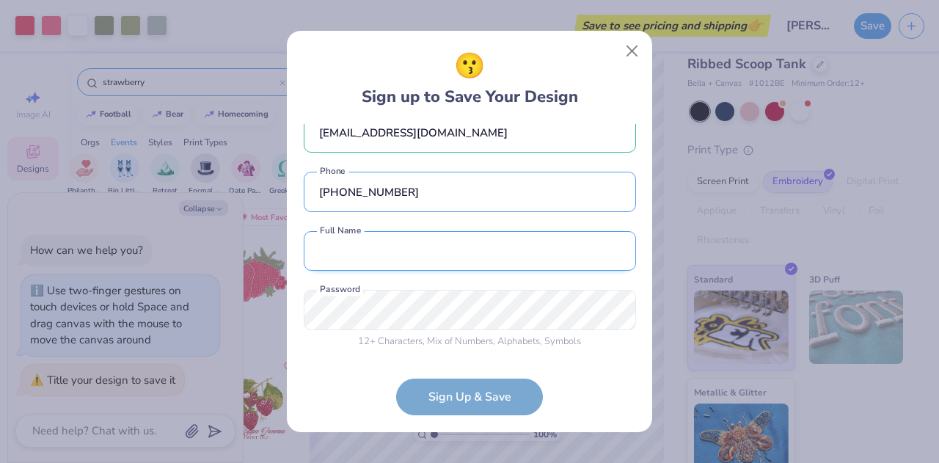
type input "[PHONE_NUMBER]"
click at [383, 253] on input "text" at bounding box center [470, 251] width 332 height 40
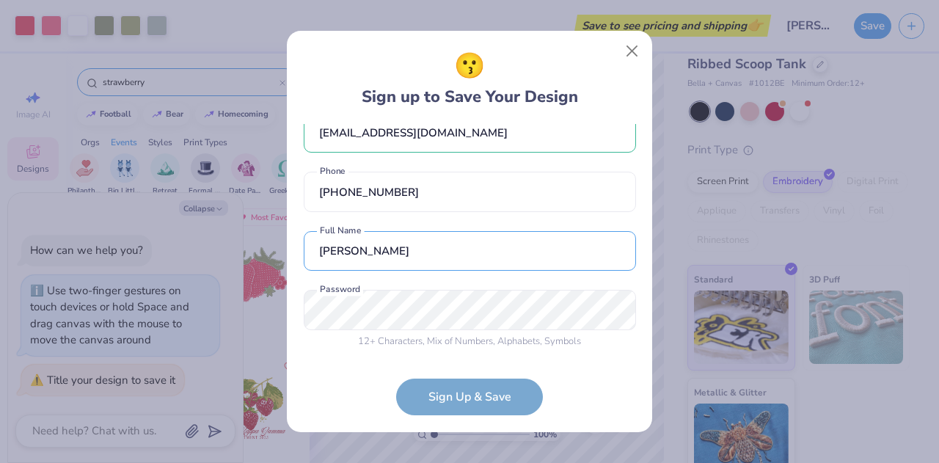
type input "[PERSON_NAME]"
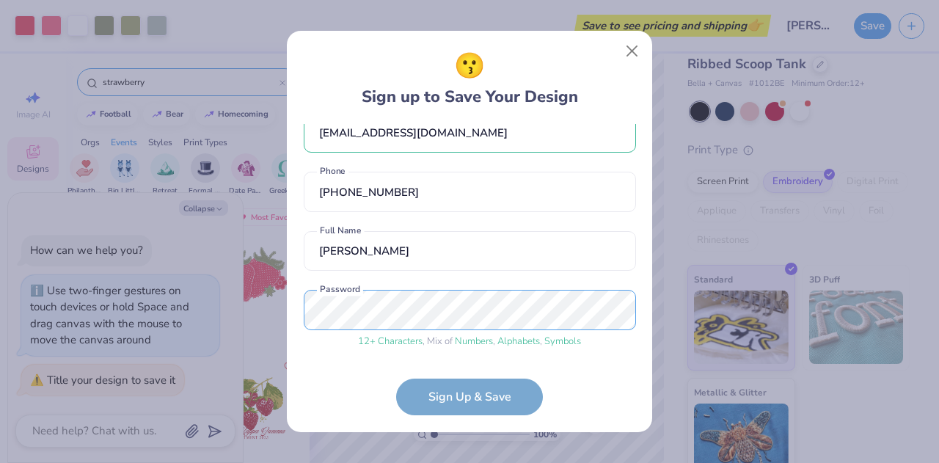
scroll to position [81, 0]
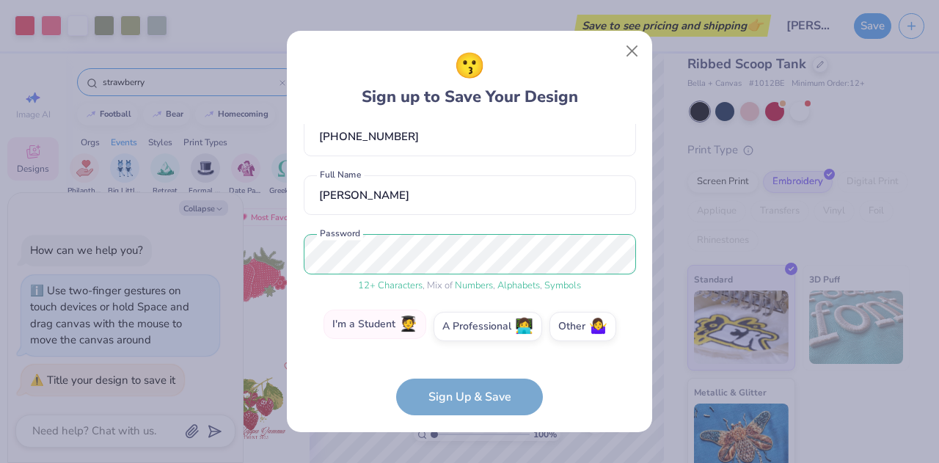
click at [409, 332] on span "🧑‍🎓" at bounding box center [408, 324] width 18 height 17
click at [465, 407] on input "I'm a Student 🧑‍🎓" at bounding box center [470, 412] width 10 height 10
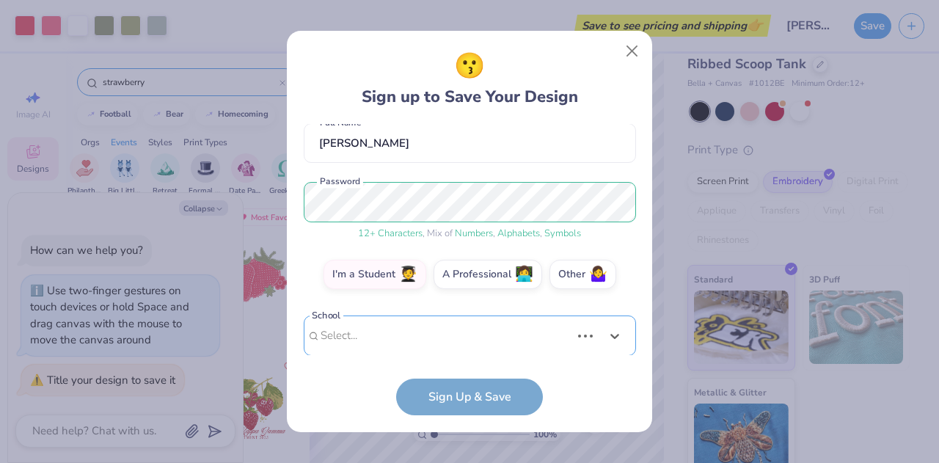
click at [403, 341] on div "Use Up and Down to choose options, press Enter to select the currently focused …" at bounding box center [470, 357] width 332 height 84
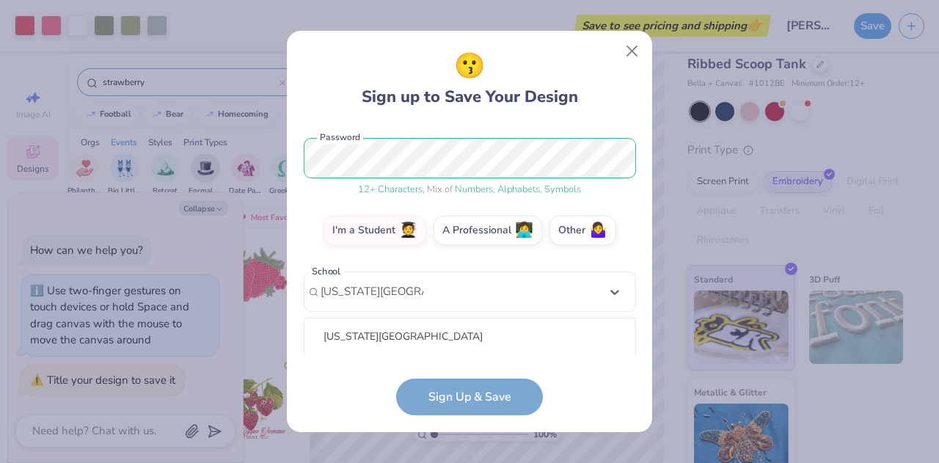
scroll to position [361, 0]
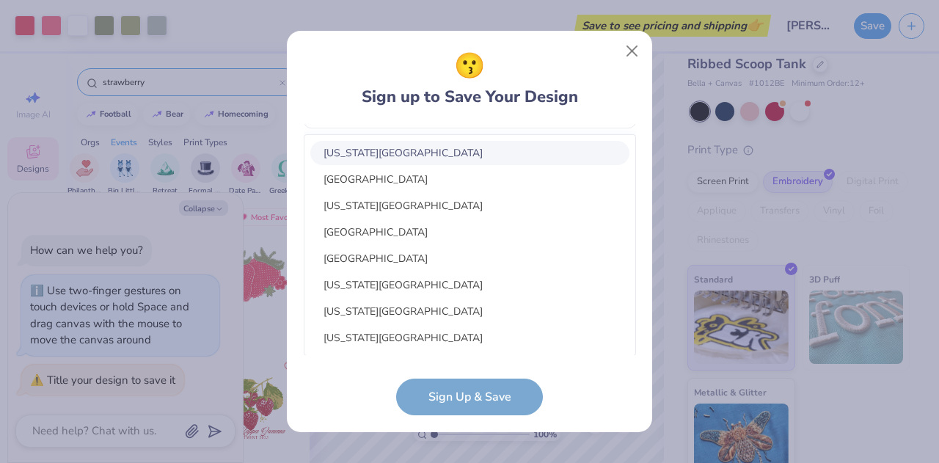
click at [408, 156] on div "[US_STATE][GEOGRAPHIC_DATA]" at bounding box center [469, 153] width 319 height 24
type input "[US_STATE][GEOGRAPHIC_DATA]"
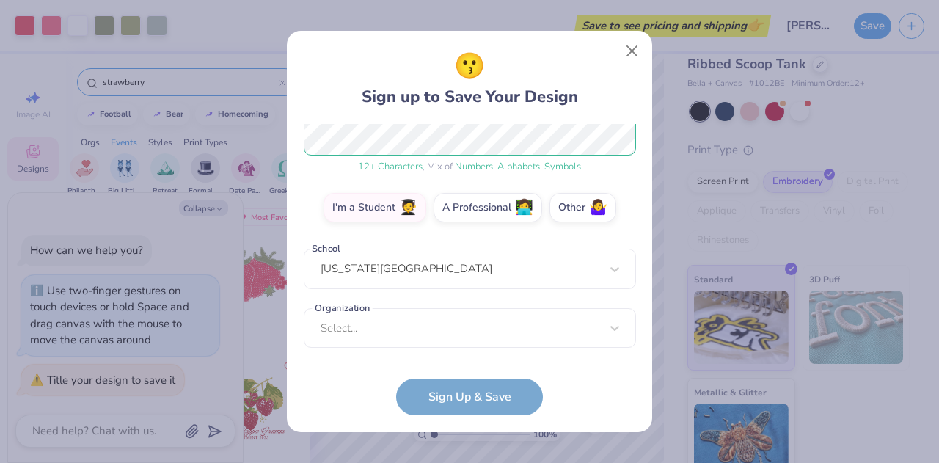
scroll to position [200, 0]
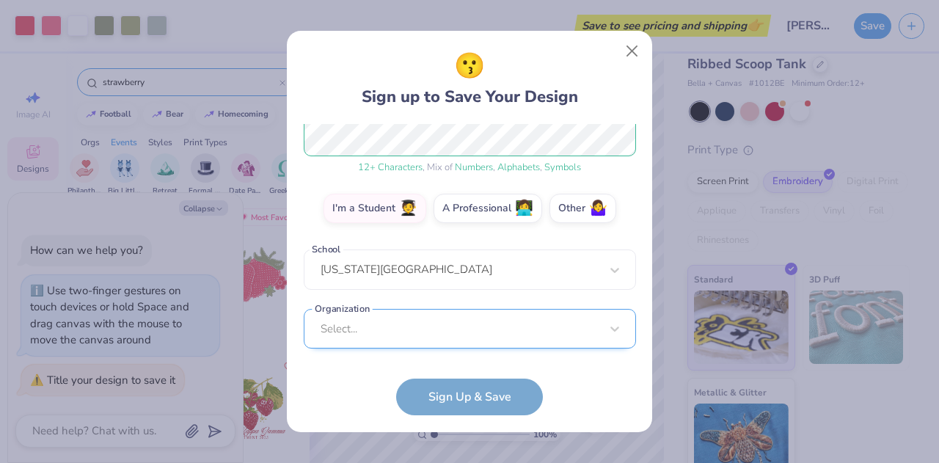
click at [409, 343] on div "[EMAIL_ADDRESS][DOMAIN_NAME] Email [PHONE_NUMBER] Phone [PERSON_NAME] Full Name…" at bounding box center [470, 240] width 332 height 232
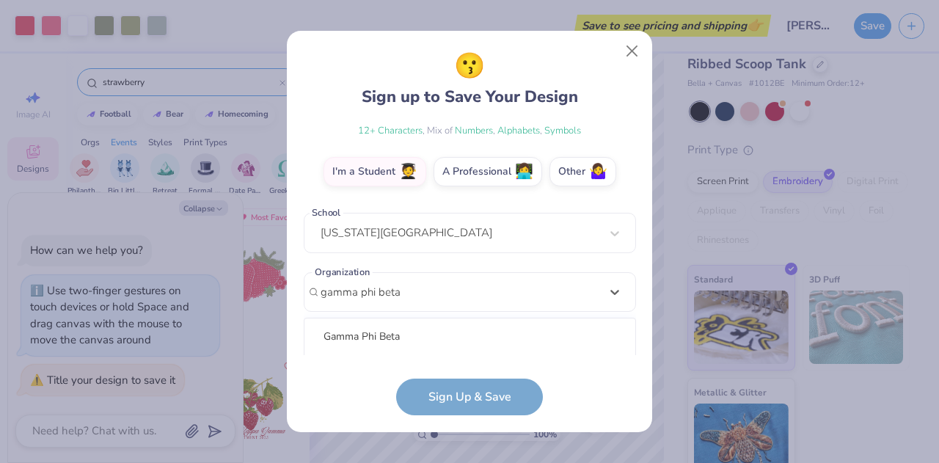
scroll to position [420, 0]
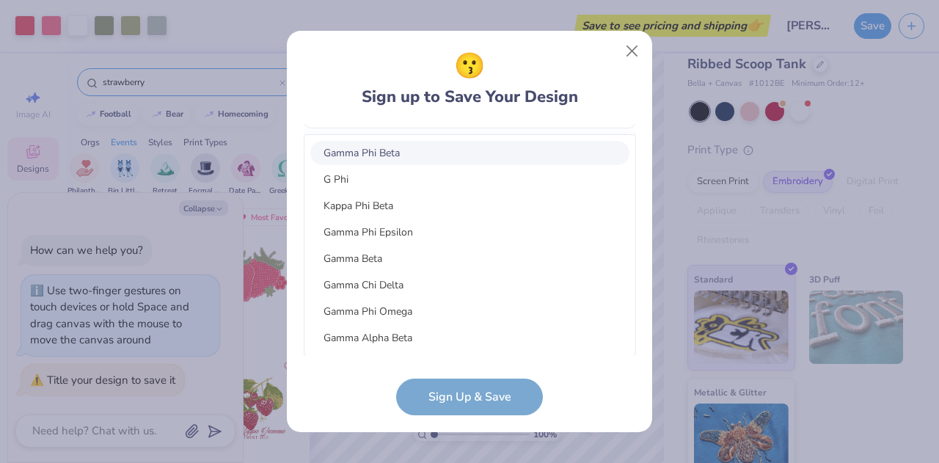
click at [428, 150] on div "Gamma Phi Beta" at bounding box center [469, 153] width 319 height 24
type input "gamma phi beta"
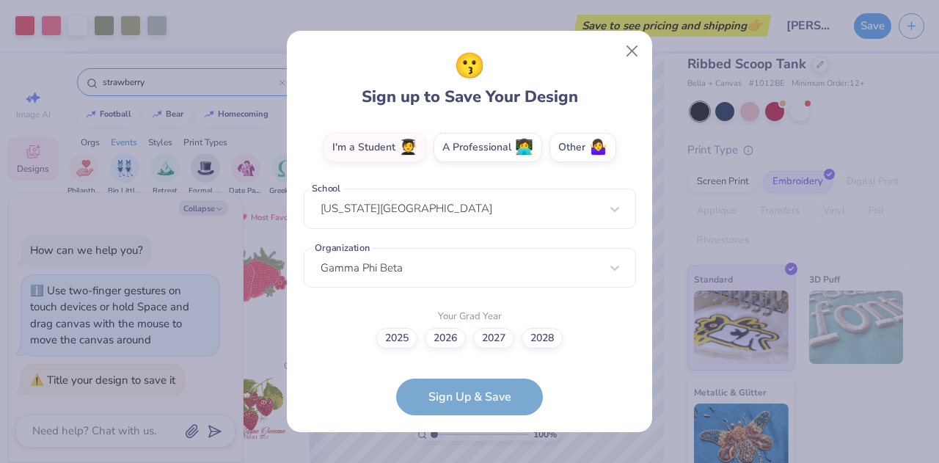
scroll to position [260, 0]
click at [489, 335] on label "2027" at bounding box center [493, 336] width 41 height 21
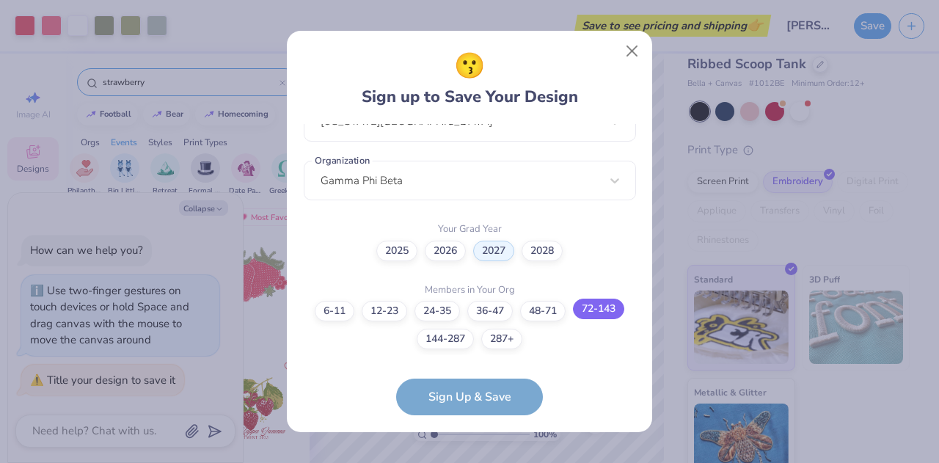
click at [609, 309] on label "72-143" at bounding box center [598, 309] width 51 height 21
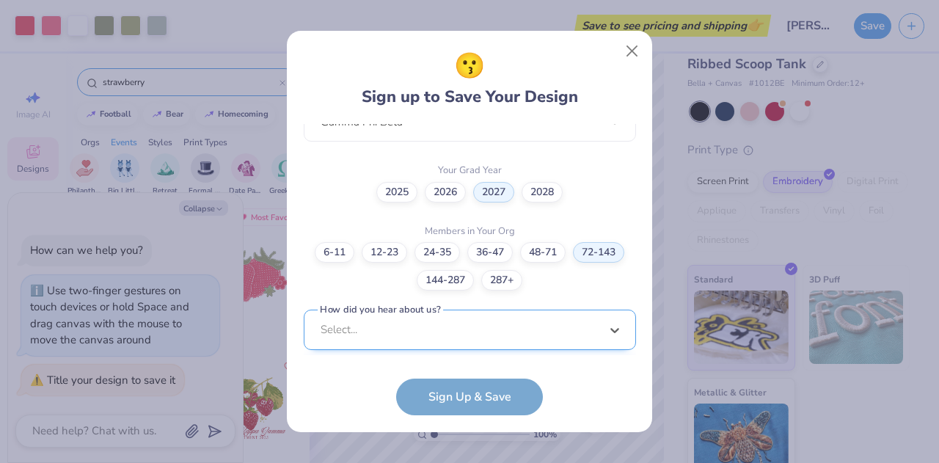
scroll to position [626, 0]
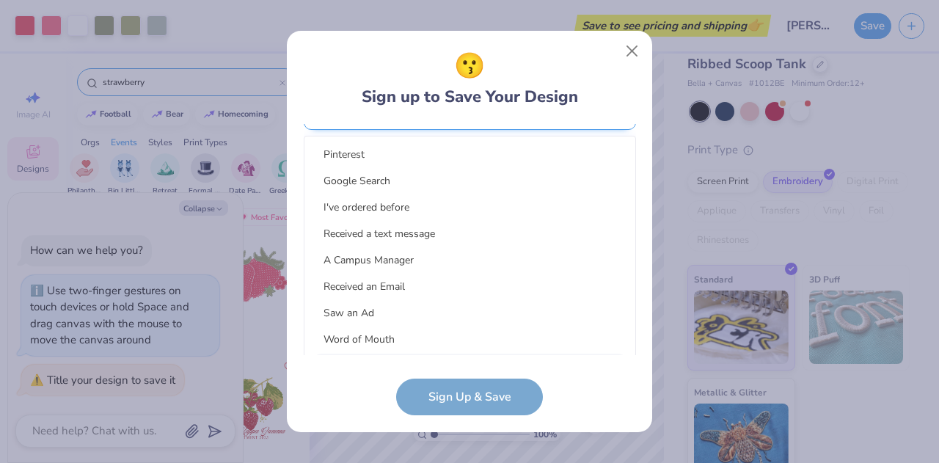
click at [405, 340] on div "option LinkedIn focused, 9 of 15. 15 results available. Use Up and Down to choo…" at bounding box center [470, 223] width 332 height 268
click at [365, 332] on div "Word of Mouth" at bounding box center [469, 339] width 319 height 24
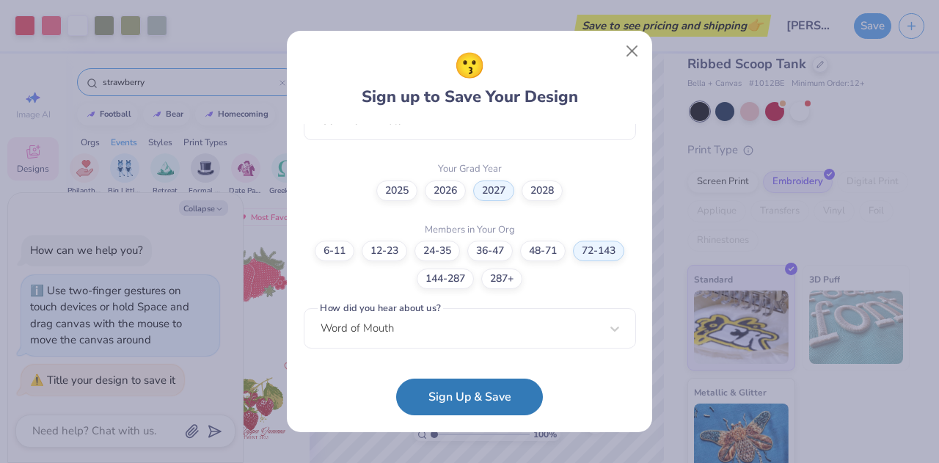
scroll to position [406, 0]
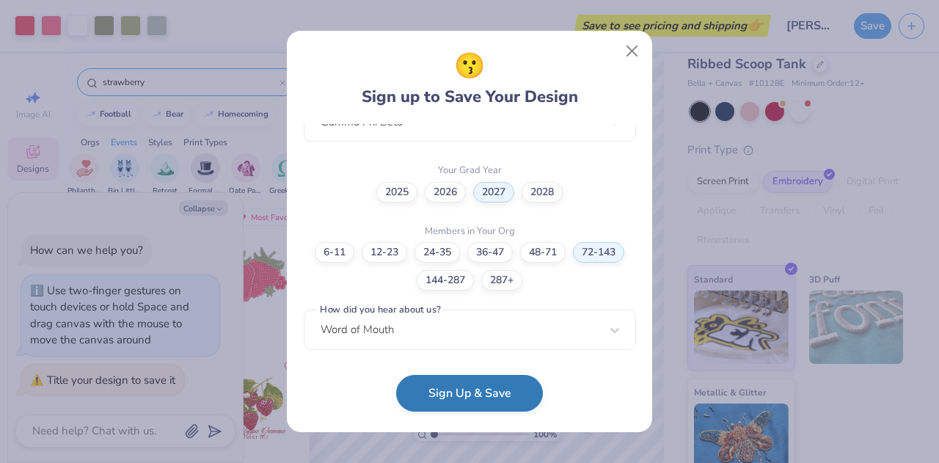
click at [425, 384] on button "Sign Up & Save" at bounding box center [469, 393] width 147 height 37
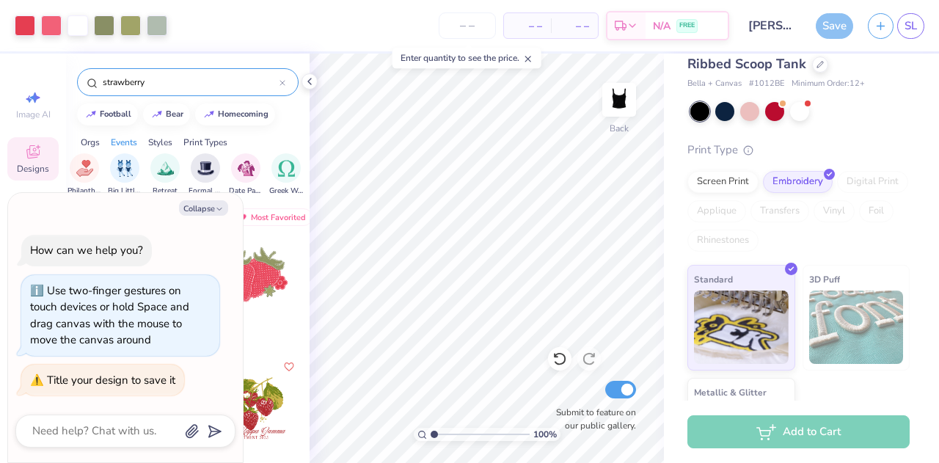
type textarea "x"
click at [659, 29] on span "N/A" at bounding box center [662, 25] width 18 height 15
click at [615, 30] on icon at bounding box center [621, 26] width 12 height 12
click at [522, 27] on span "– –" at bounding box center [527, 25] width 29 height 15
click at [464, 25] on input "number" at bounding box center [467, 25] width 57 height 26
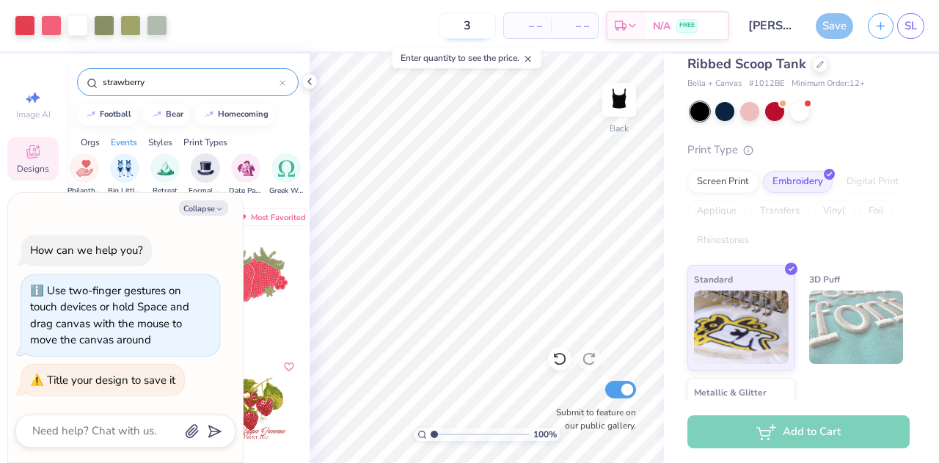
type input "12"
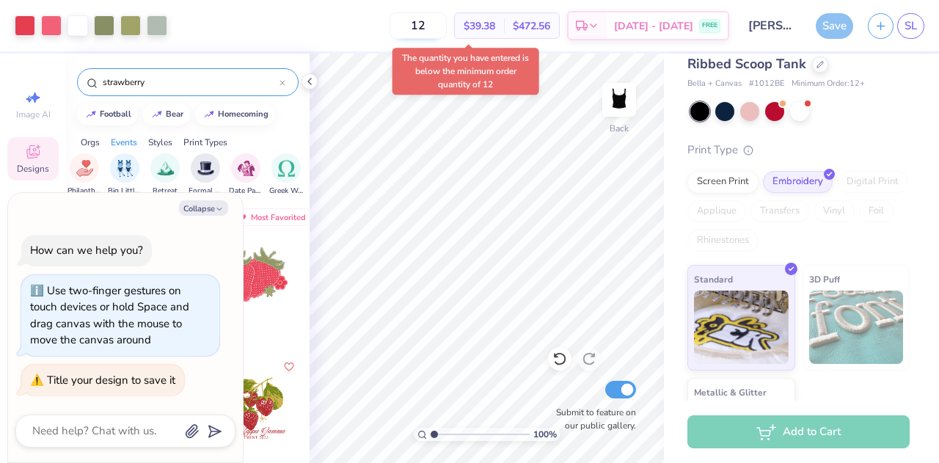
click at [431, 32] on input "12" at bounding box center [418, 25] width 57 height 26
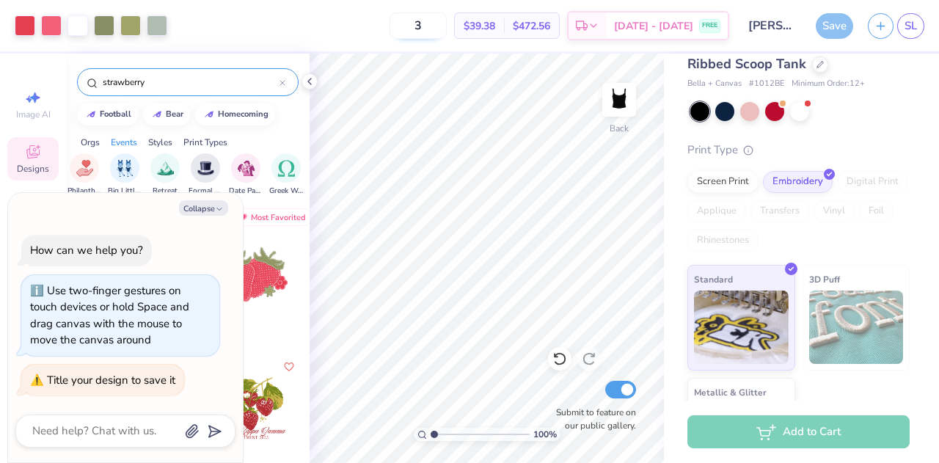
type input "12"
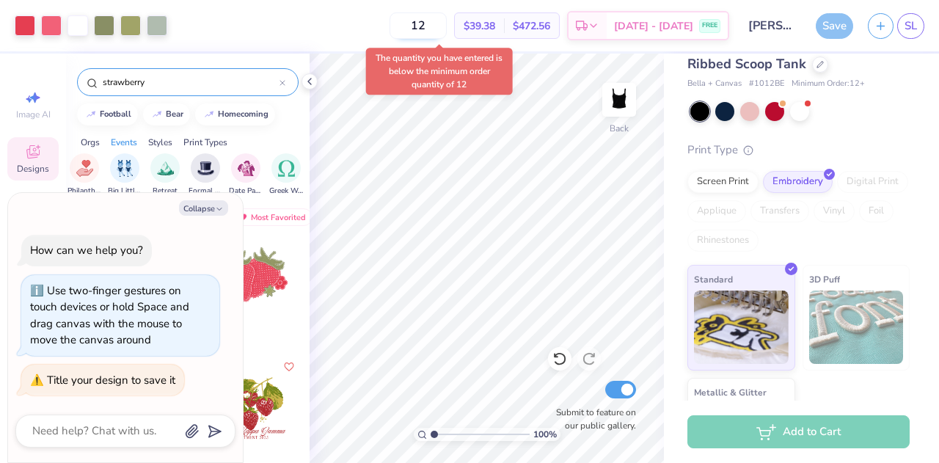
type textarea "x"
drag, startPoint x: 380, startPoint y: 53, endPoint x: 468, endPoint y: 85, distance: 93.8
click at [468, 85] on div "The quantity you have entered is below the minimum order quantity of 12" at bounding box center [439, 71] width 147 height 47
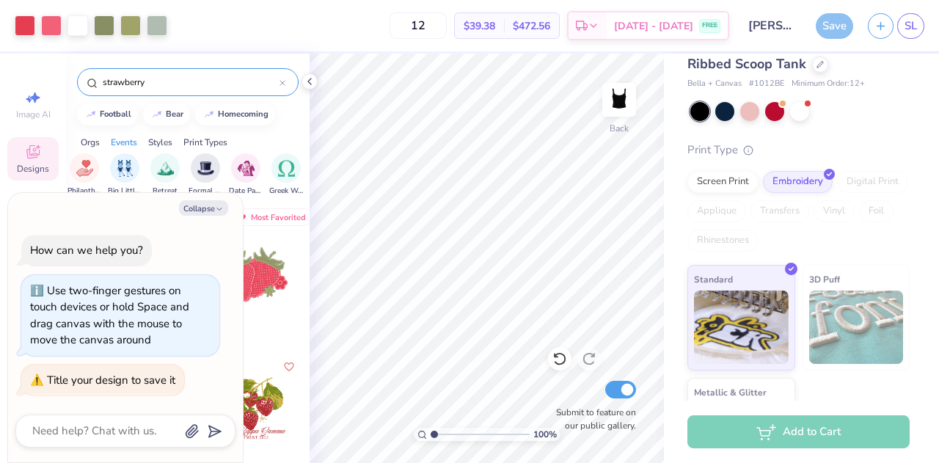
click at [518, 441] on input "range" at bounding box center [480, 434] width 99 height 13
drag, startPoint x: 489, startPoint y: 434, endPoint x: 522, endPoint y: 433, distance: 32.3
click at [522, 433] on input "range" at bounding box center [480, 434] width 99 height 13
click at [431, 431] on input "range" at bounding box center [480, 434] width 99 height 13
click at [464, 431] on input "range" at bounding box center [480, 434] width 99 height 13
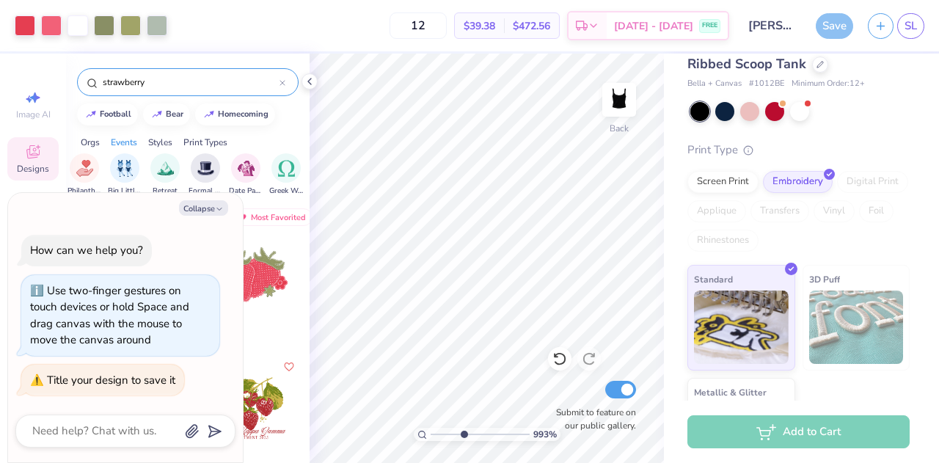
click at [439, 433] on input "range" at bounding box center [480, 434] width 99 height 13
type input "1"
click at [431, 434] on input "range" at bounding box center [480, 434] width 99 height 13
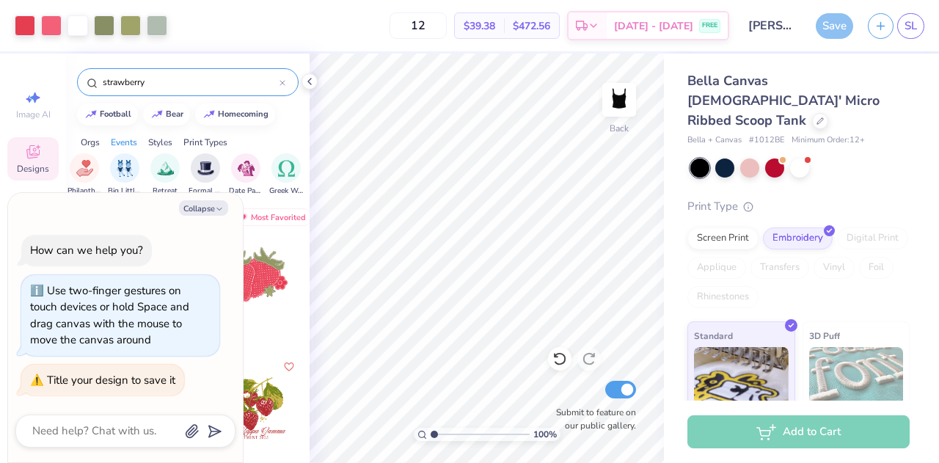
scroll to position [119, 0]
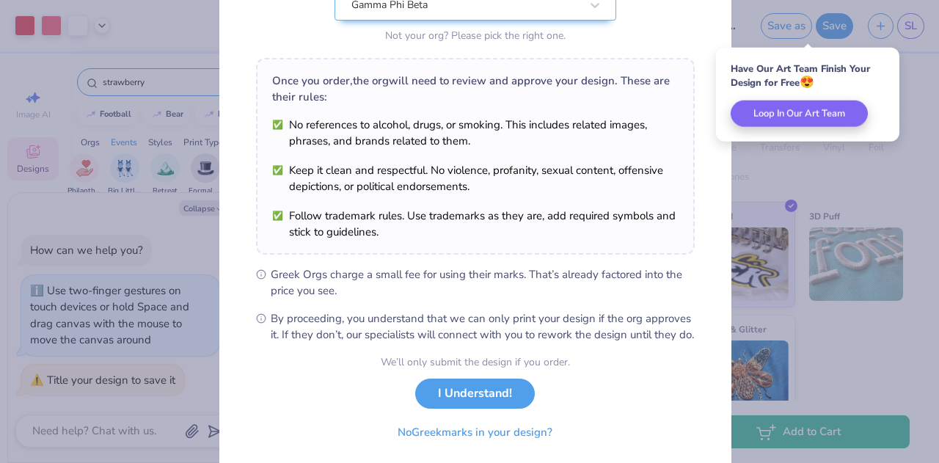
scroll to position [206, 0]
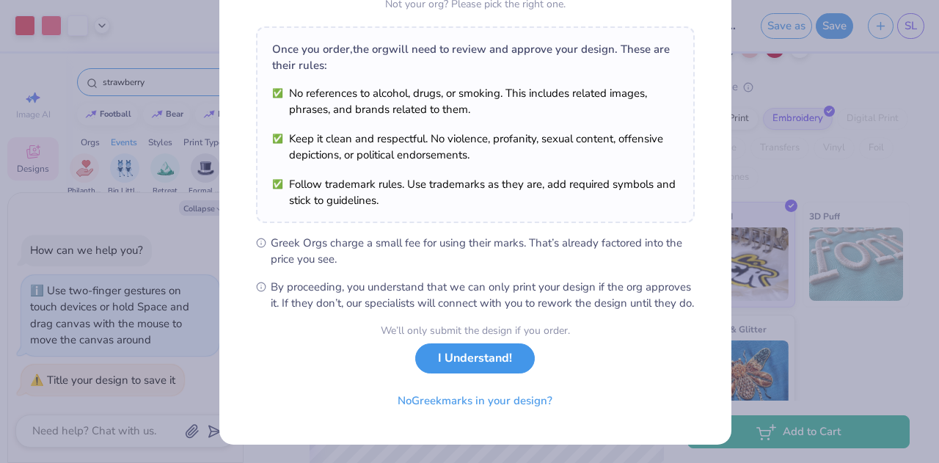
click at [450, 373] on button "I Understand!" at bounding box center [475, 358] width 120 height 30
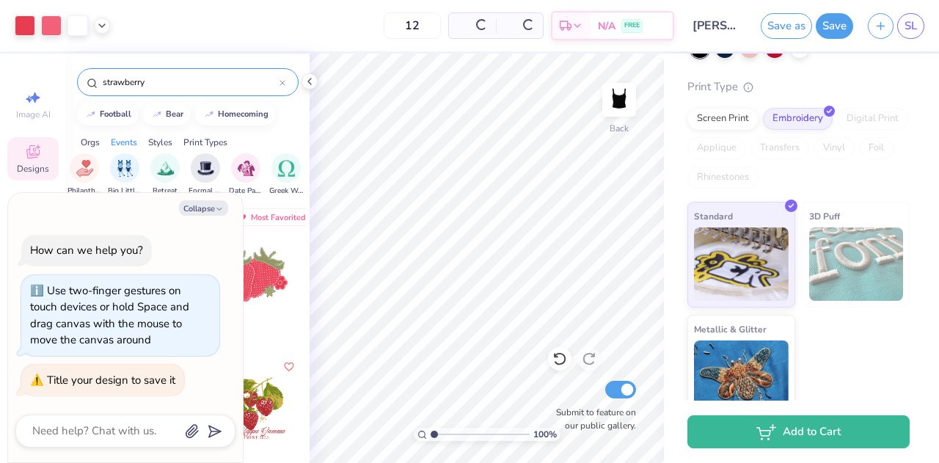
scroll to position [7, 0]
type textarea "x"
